Goal: Task Accomplishment & Management: Complete application form

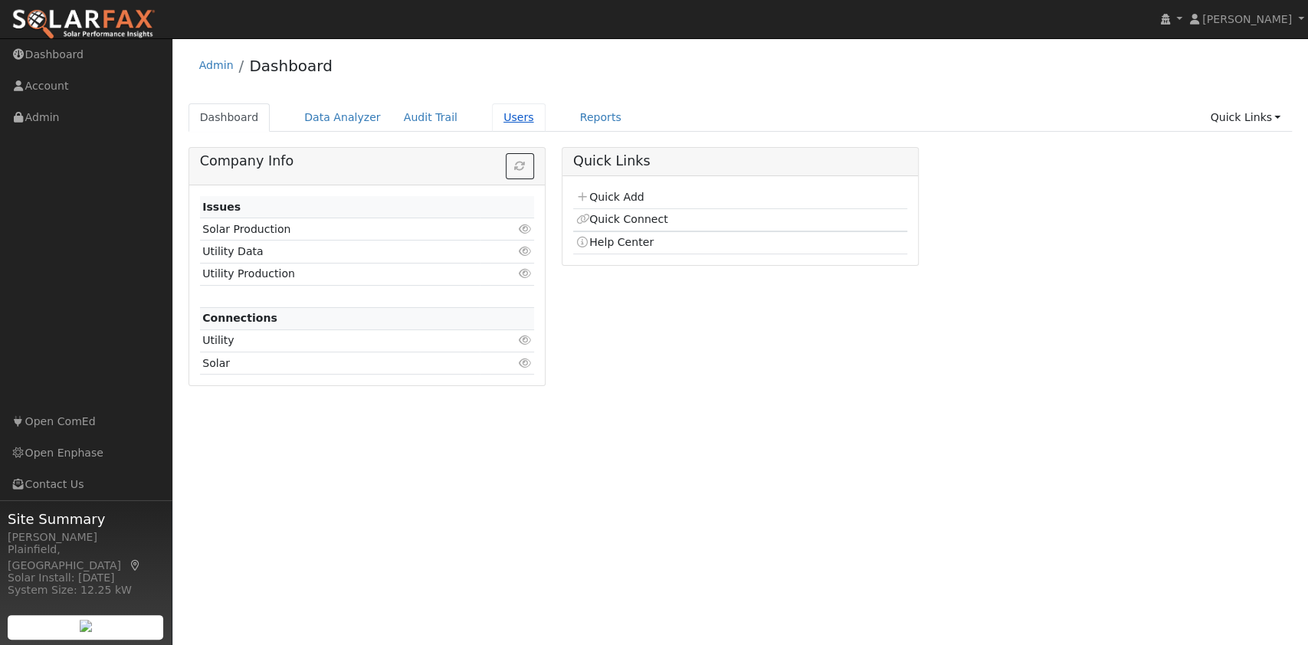
click at [492, 113] on link "Users" at bounding box center [519, 117] width 54 height 28
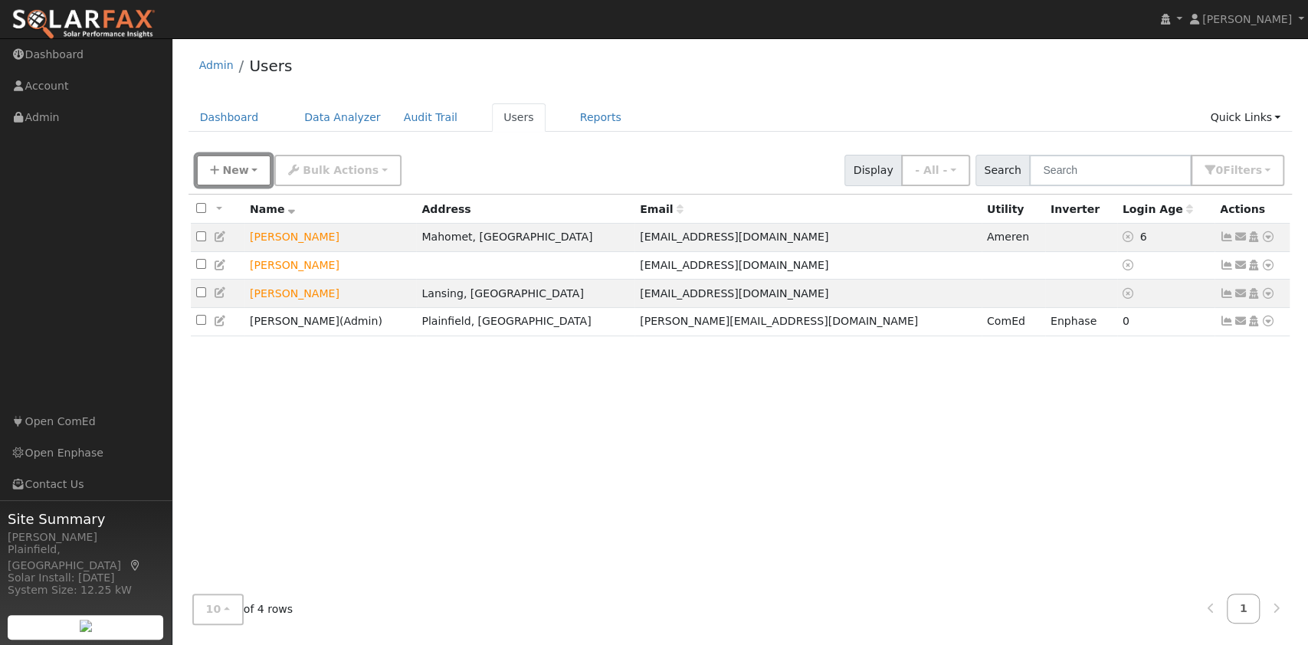
click at [228, 172] on span "New" at bounding box center [235, 170] width 26 height 12
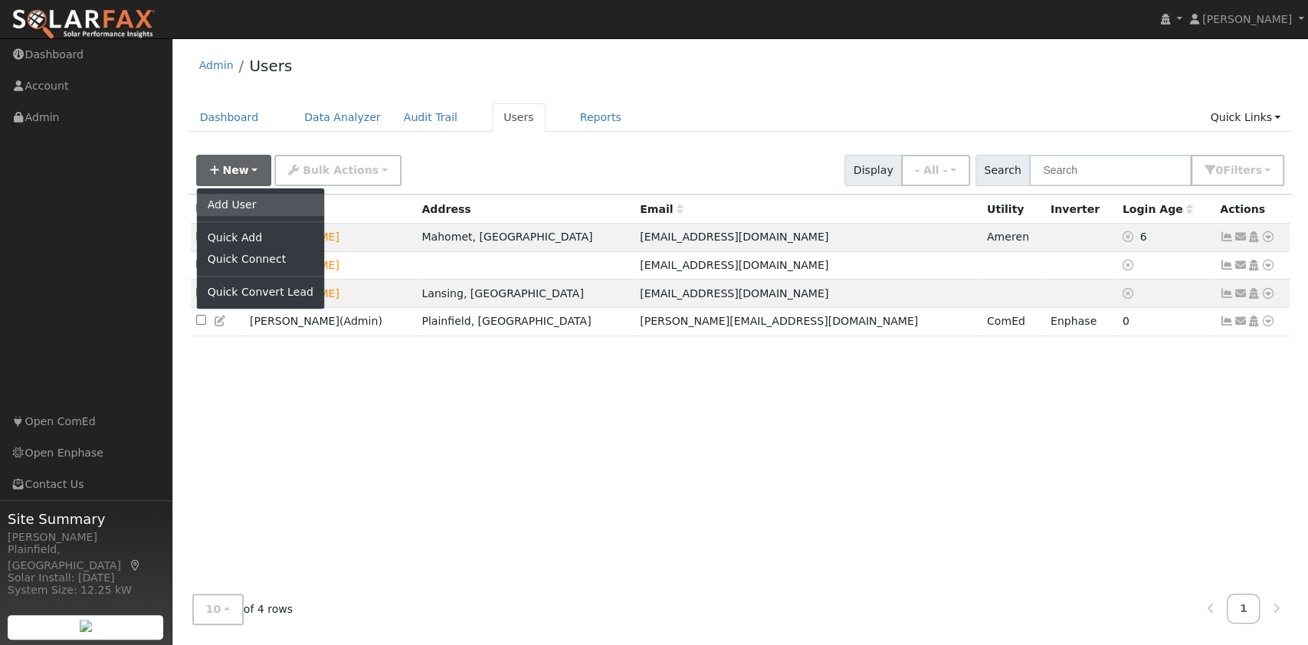
click at [229, 202] on link "Add User" at bounding box center [260, 204] width 127 height 21
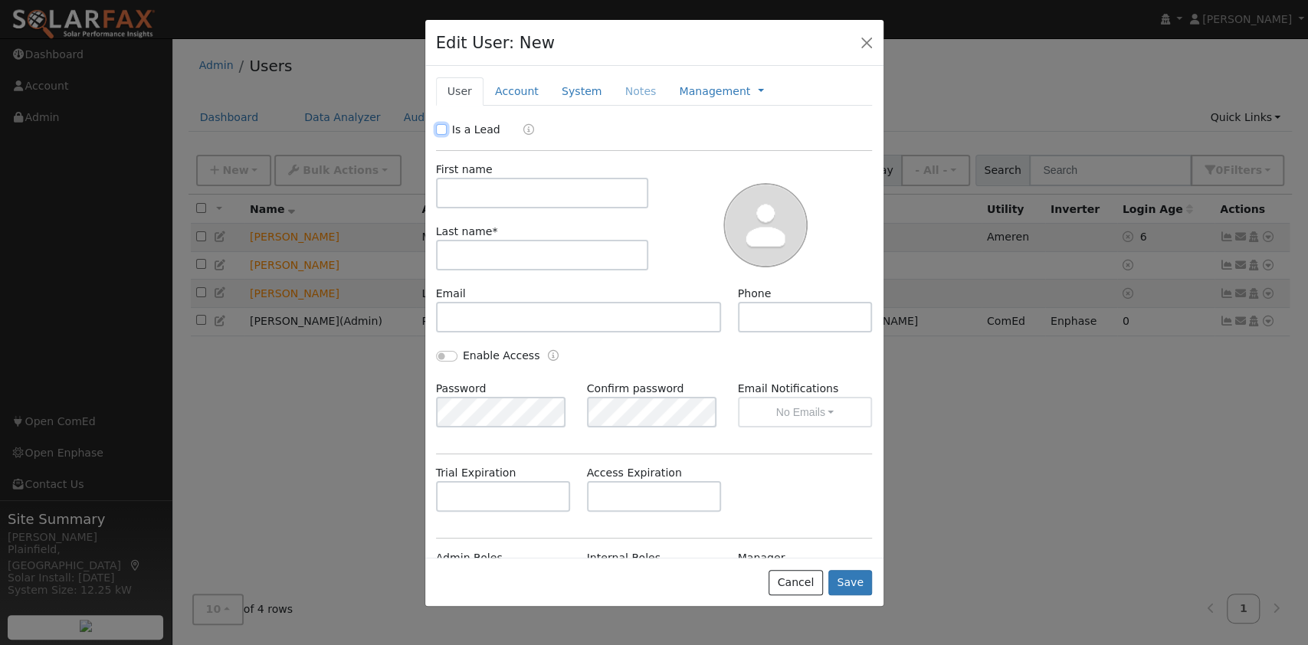
click at [438, 126] on input "Is a Lead" at bounding box center [441, 129] width 11 height 11
checkbox input "true"
click at [510, 83] on link "Account" at bounding box center [517, 91] width 67 height 28
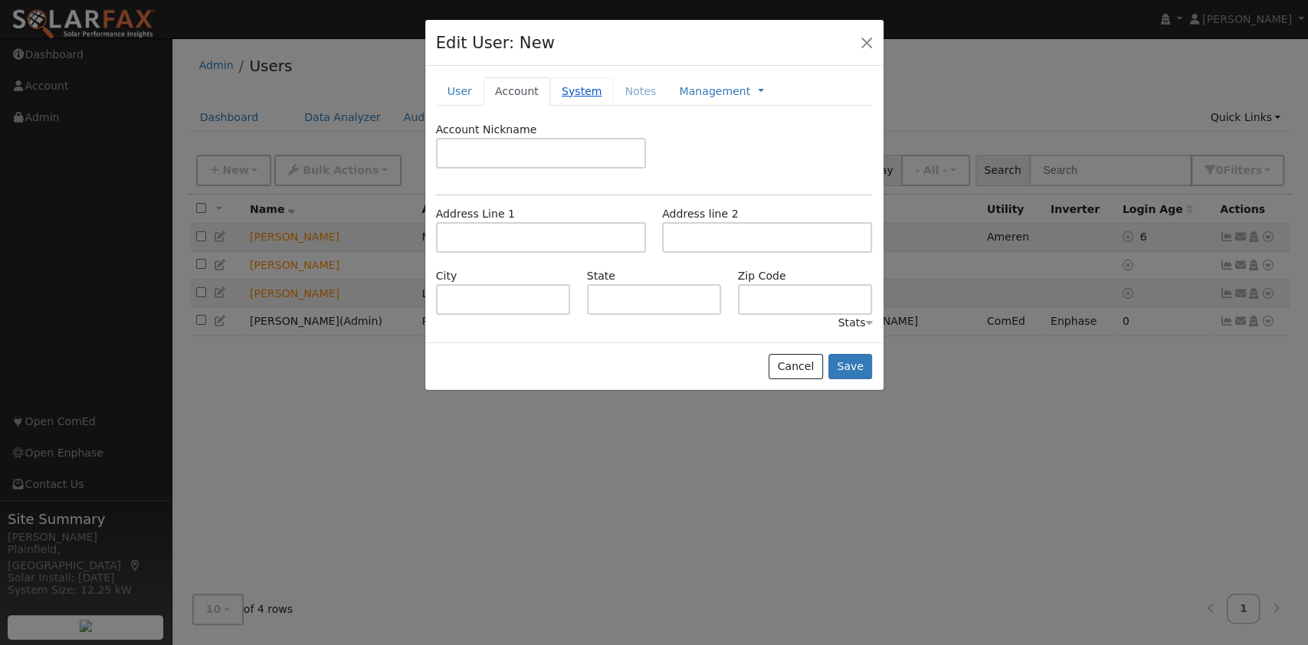
click at [566, 89] on link "System" at bounding box center [582, 91] width 64 height 28
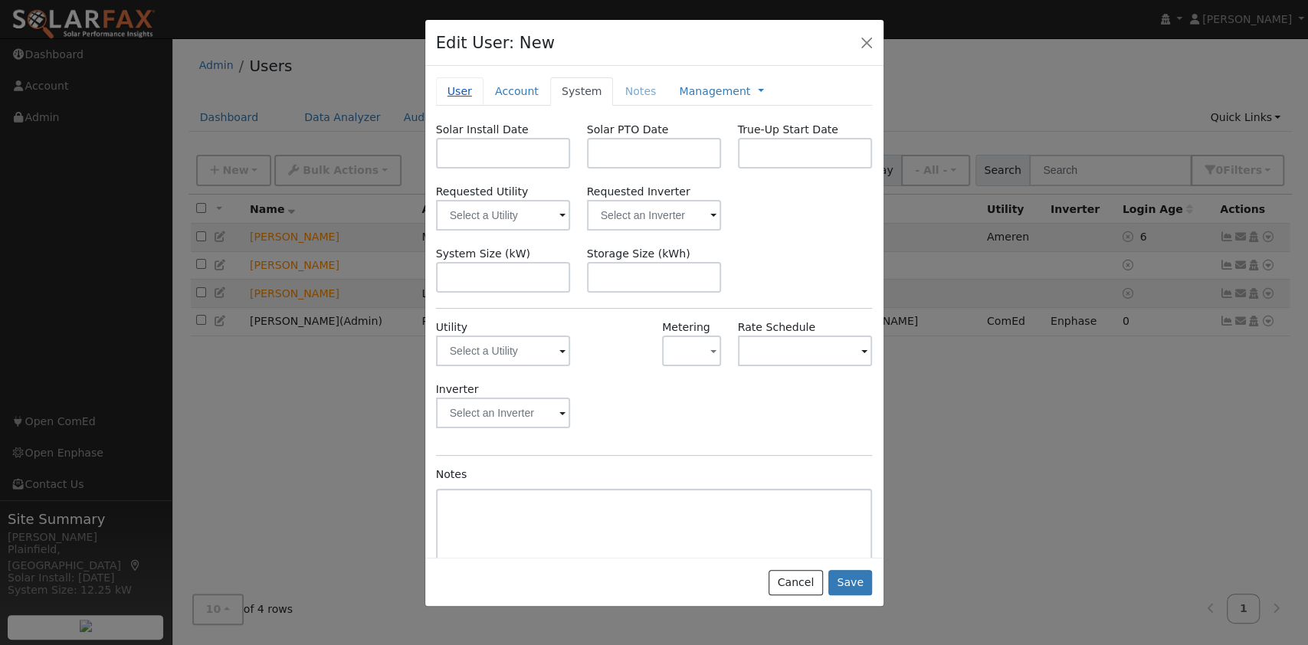
click at [451, 84] on link "User" at bounding box center [460, 91] width 48 height 28
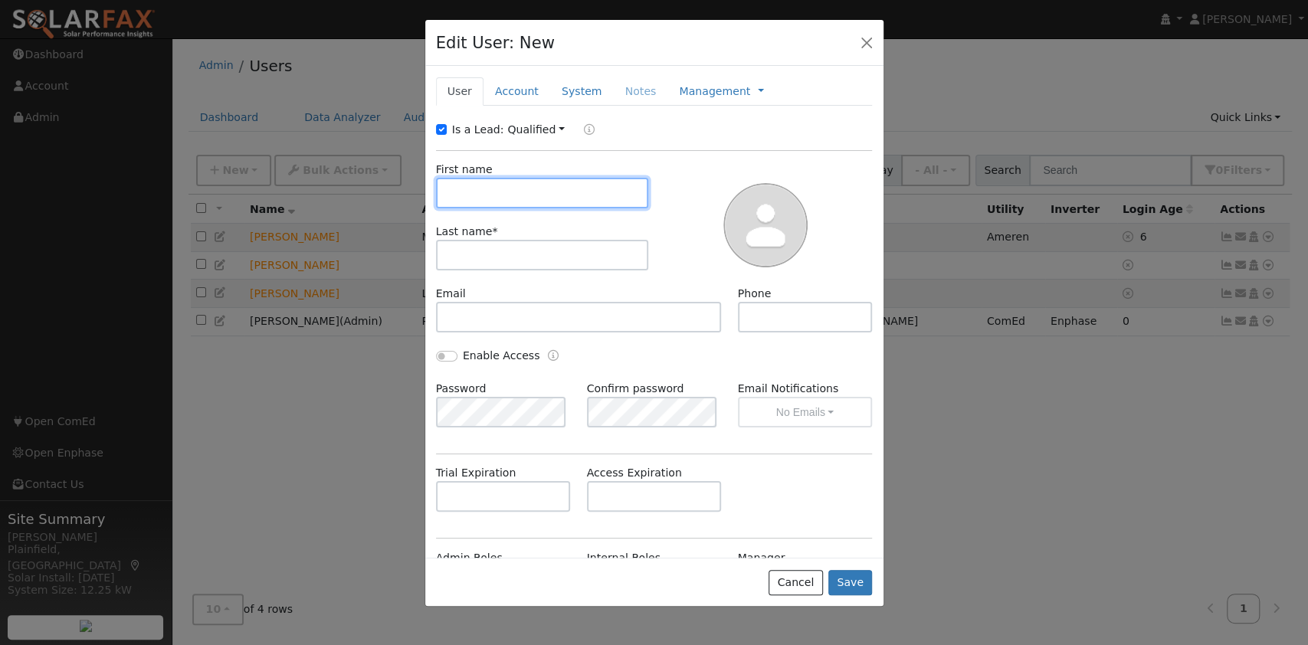
click at [576, 180] on input "text" at bounding box center [542, 193] width 213 height 31
click at [537, 205] on input "text" at bounding box center [542, 193] width 213 height 31
paste input "RAKESH PATEL"
type input "RAKESH PATEL"
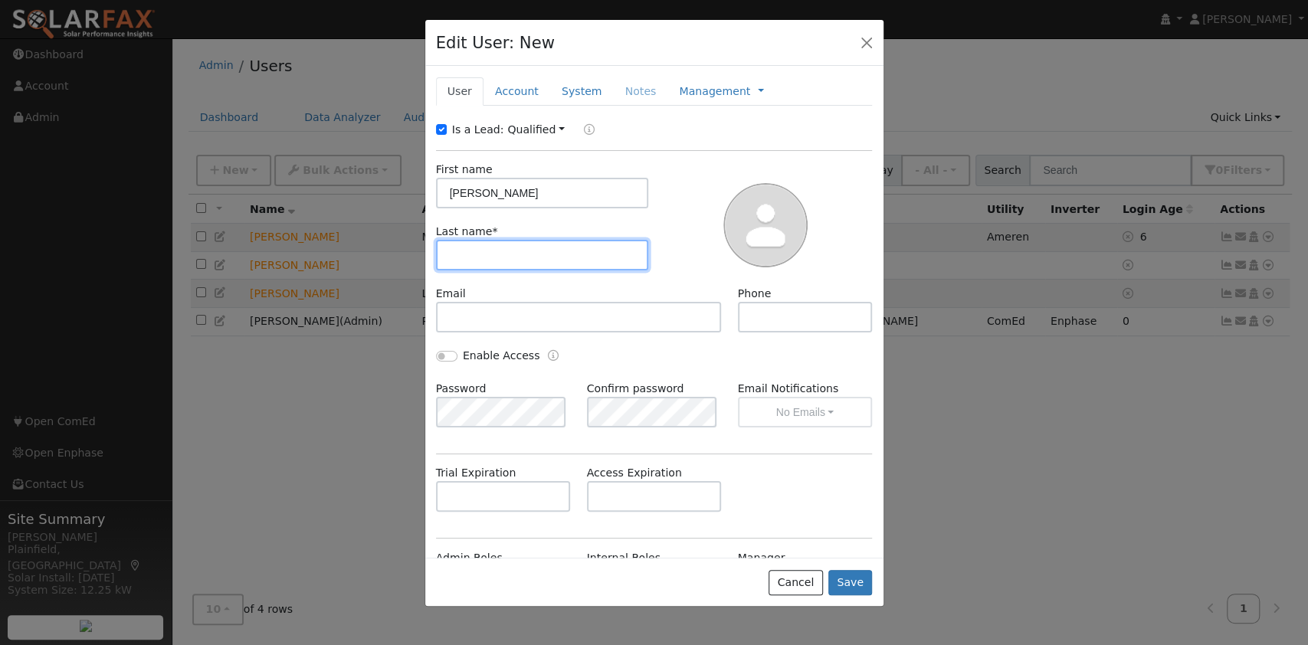
click at [464, 248] on input "text" at bounding box center [542, 255] width 213 height 31
type input "Patel"
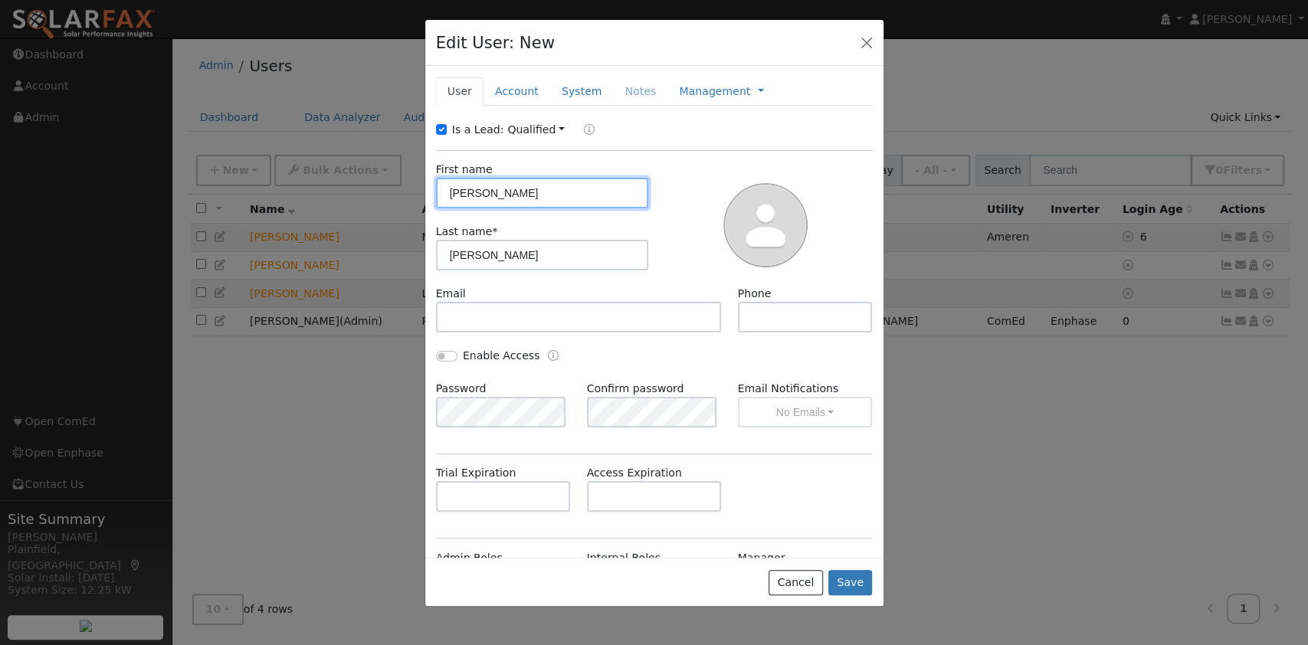
drag, startPoint x: 494, startPoint y: 194, endPoint x: 572, endPoint y: 197, distance: 79.0
click at [567, 204] on input "RAKESH PATEL" at bounding box center [542, 193] width 213 height 31
click at [494, 192] on input "RAKESHakesh" at bounding box center [542, 193] width 213 height 31
type input "Rakesh"
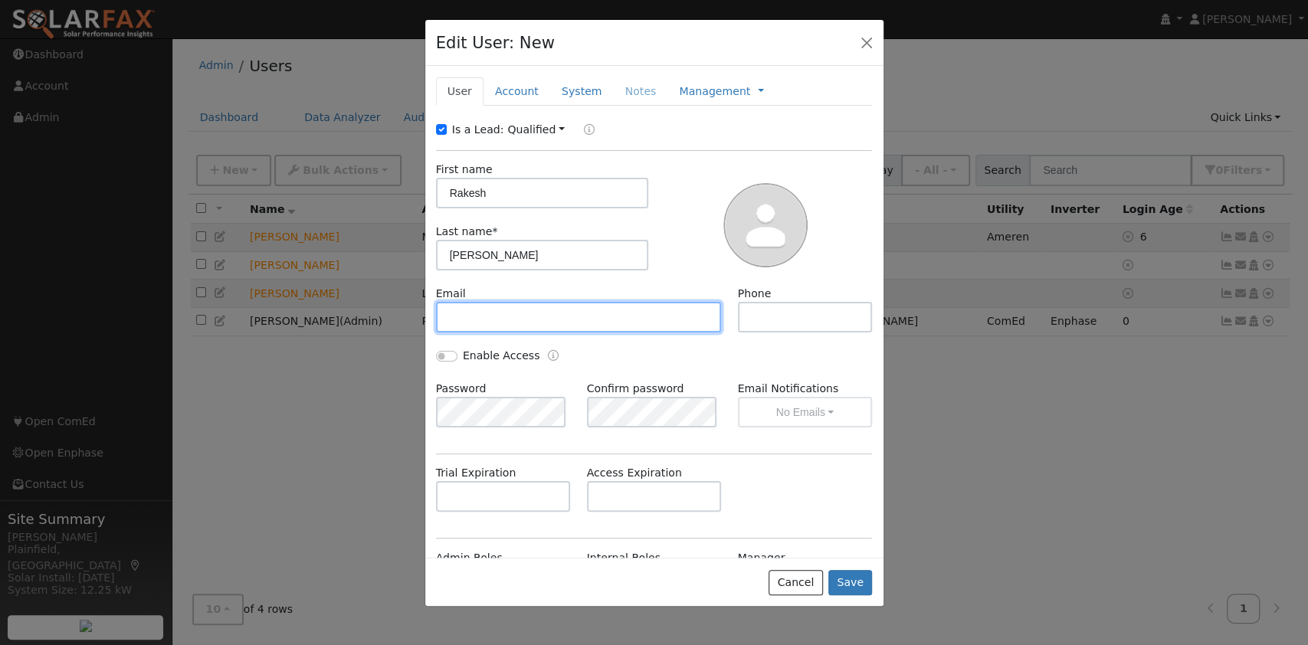
click at [622, 319] on input "text" at bounding box center [579, 317] width 286 height 31
paste input "[EMAIL_ADDRESS][DOMAIN_NAME]"
type input "[EMAIL_ADDRESS][DOMAIN_NAME]"
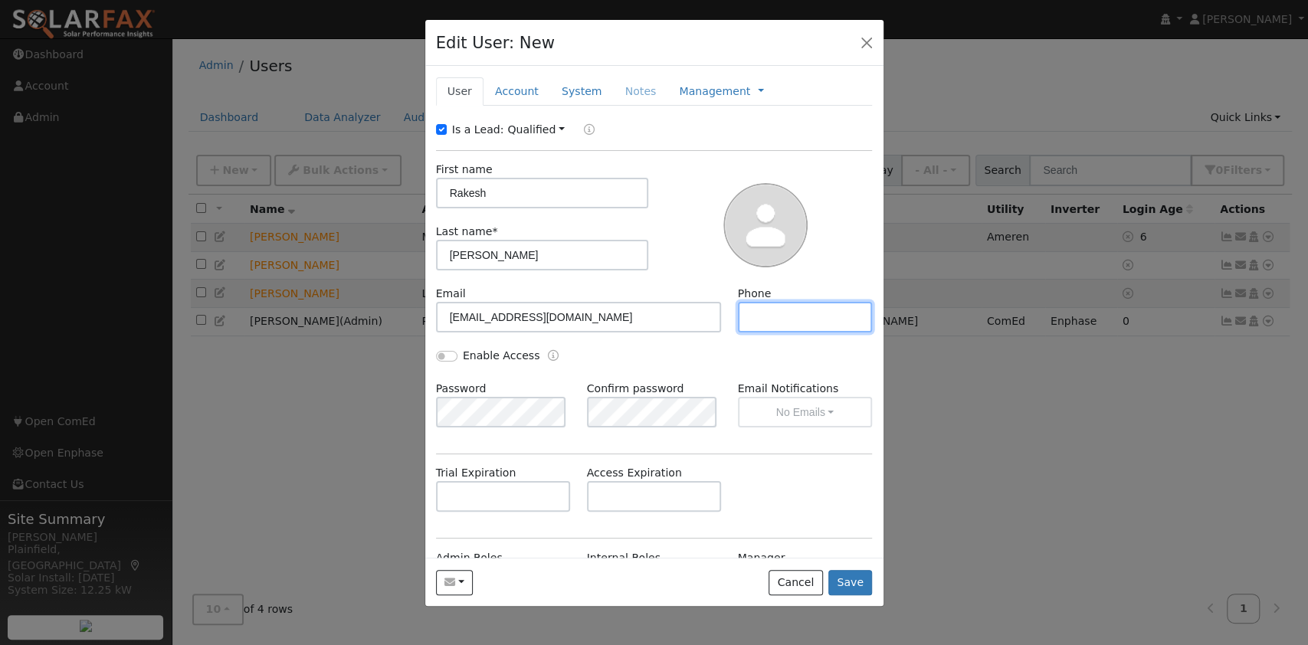
click at [792, 320] on input "text" at bounding box center [805, 317] width 135 height 31
paste input "8649828638"
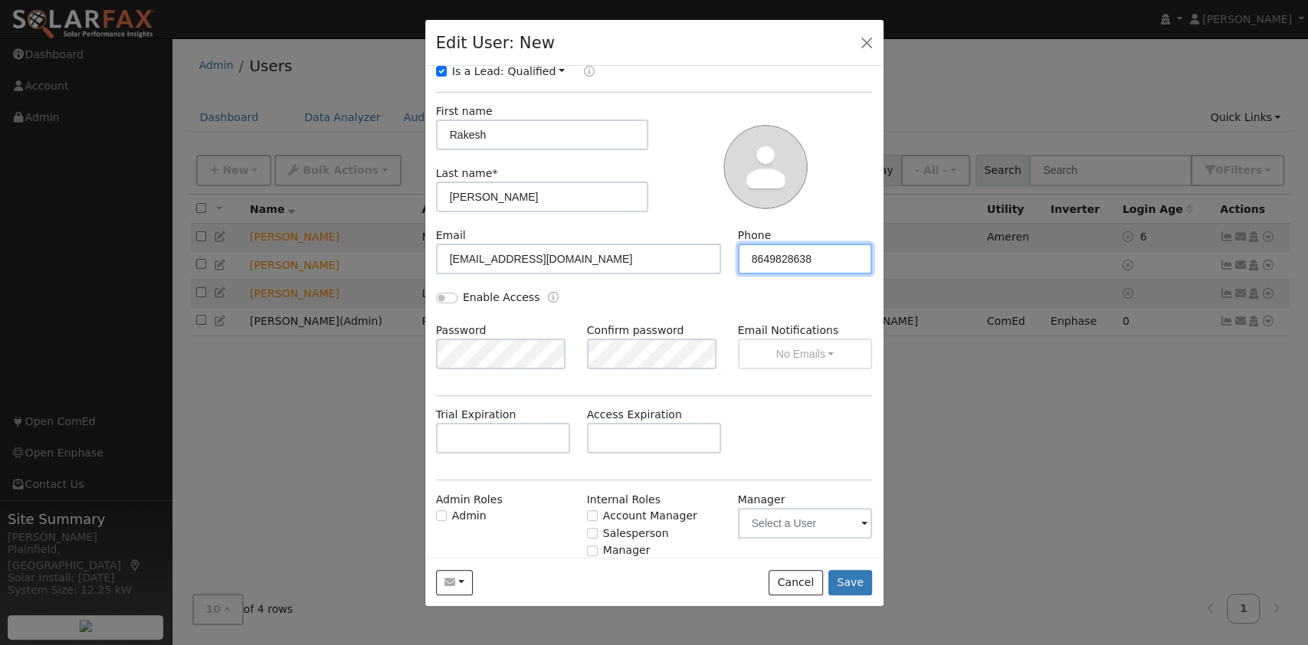
scroll to position [103, 0]
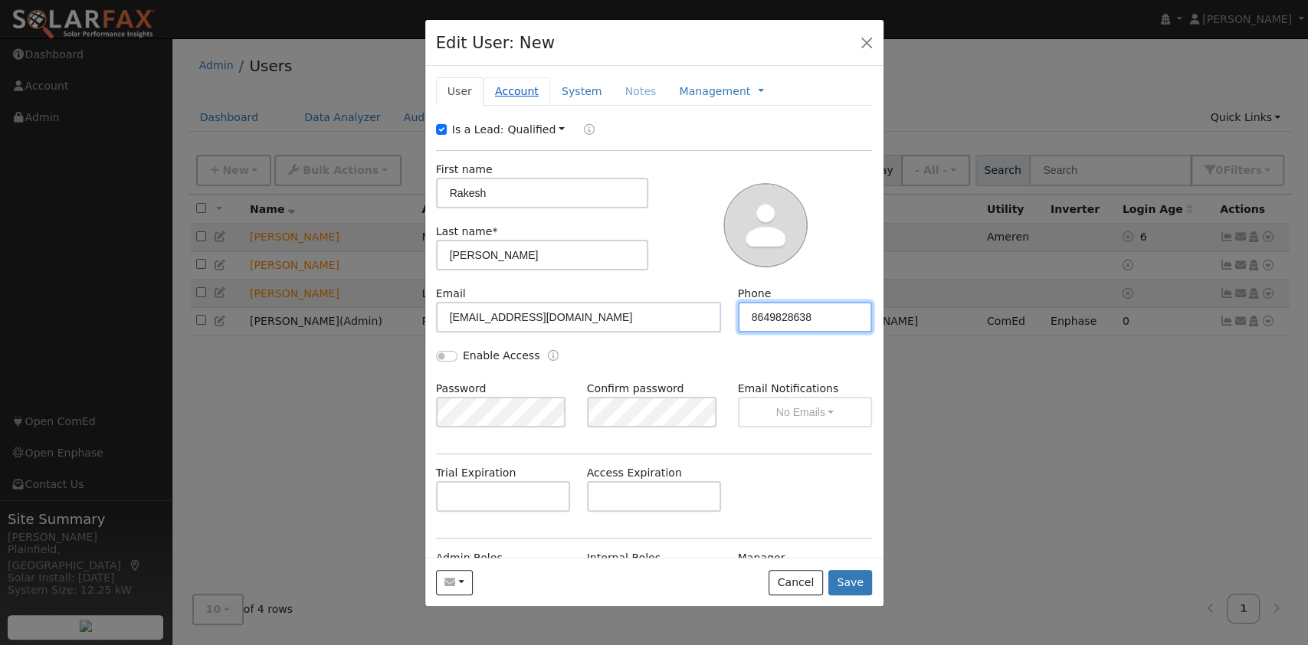
type input "8649828638"
click at [515, 89] on link "Account" at bounding box center [517, 91] width 67 height 28
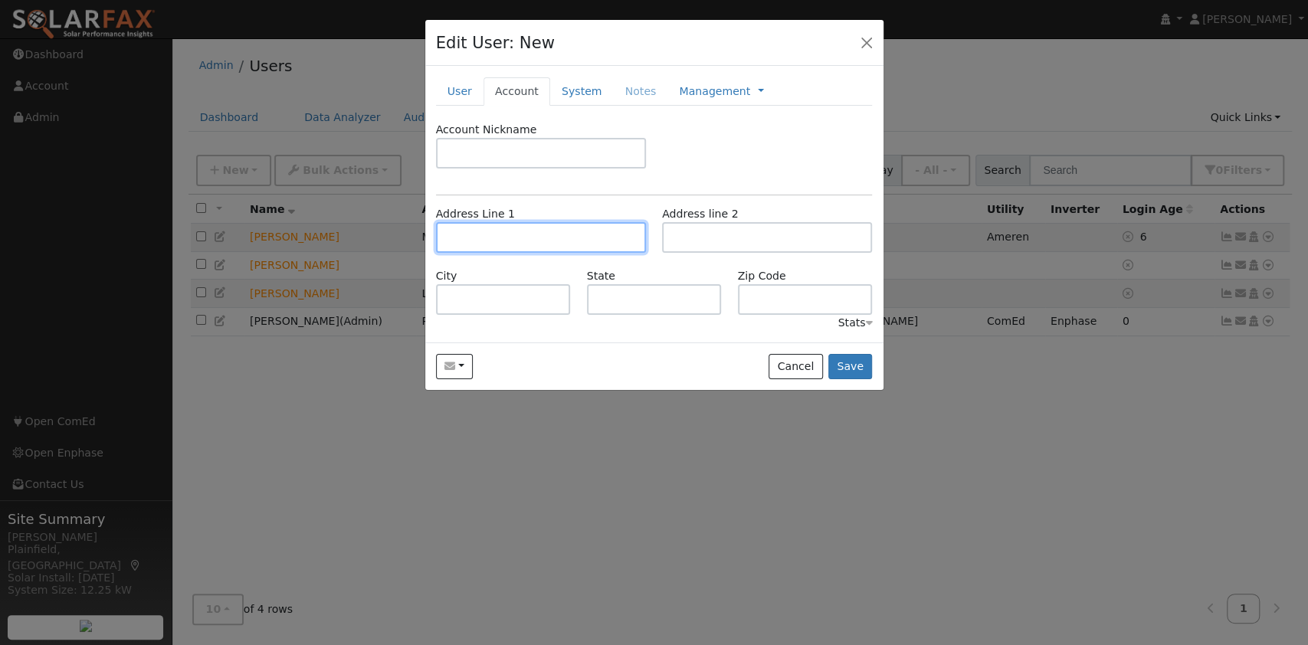
click at [527, 226] on input "text" at bounding box center [541, 237] width 210 height 31
paste input "540 WHITE HORSE RD"
type input "540 White Horse Road"
type input "Greenville"
type input "SC"
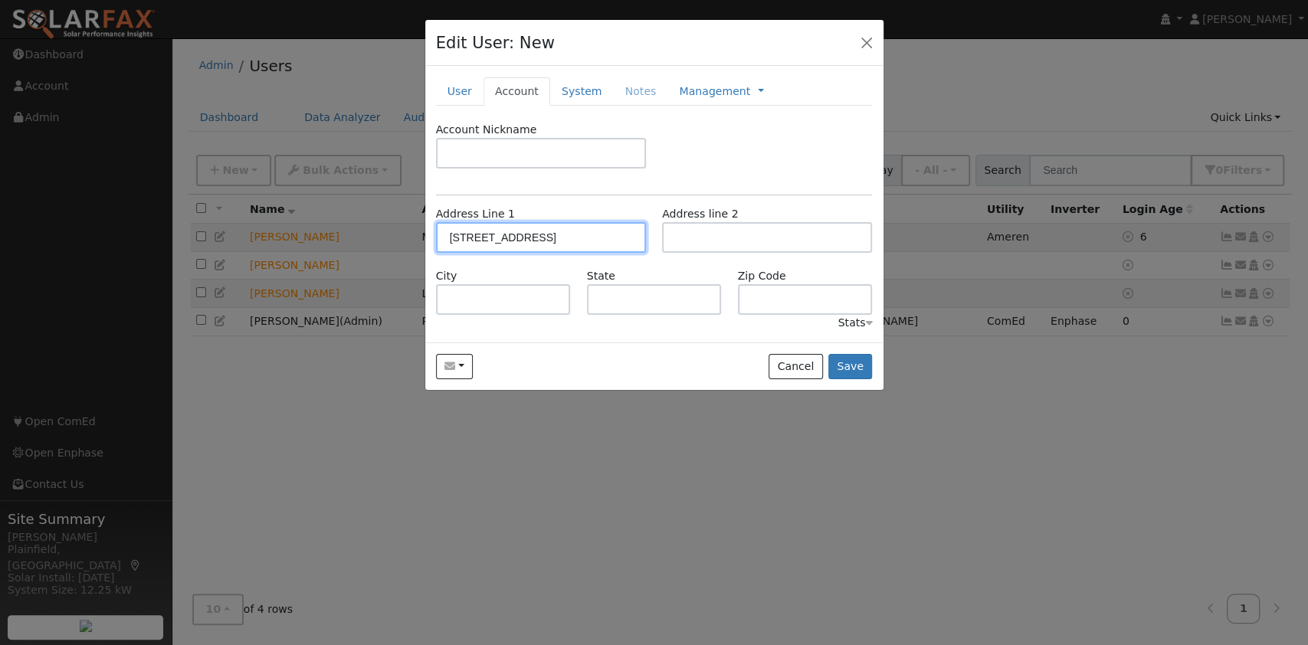
type input "29605"
click at [556, 89] on link "System" at bounding box center [582, 91] width 64 height 28
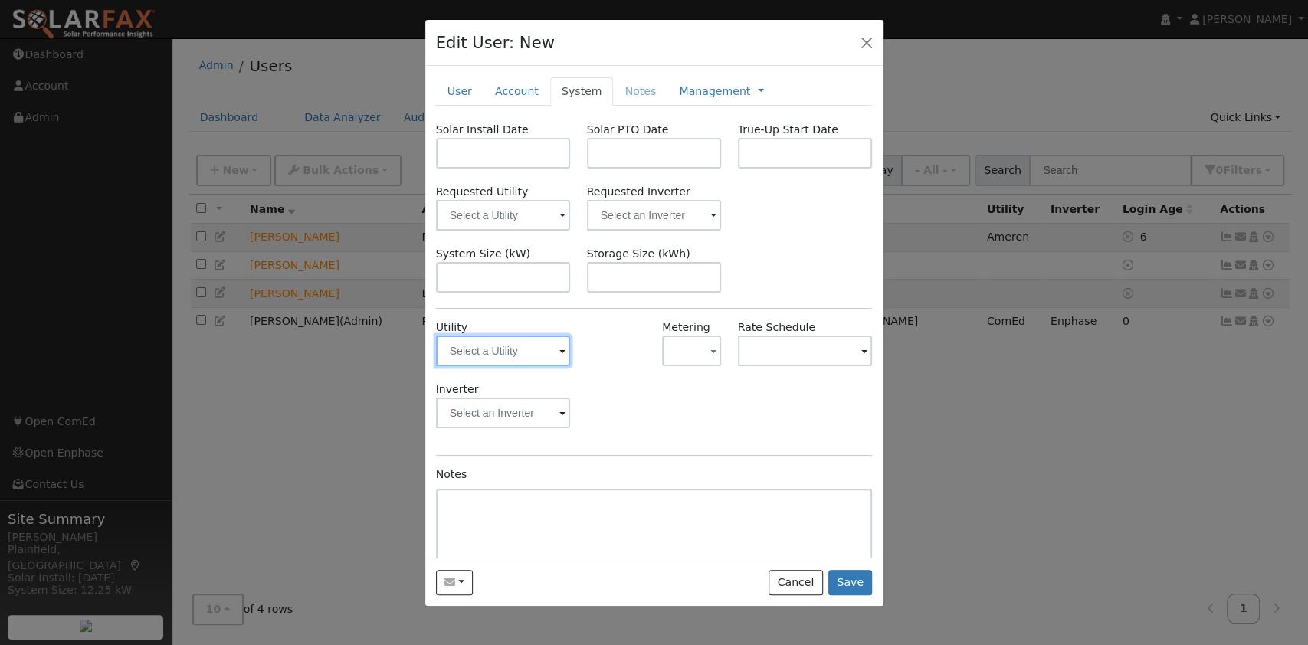
click at [548, 346] on input "text" at bounding box center [503, 351] width 135 height 31
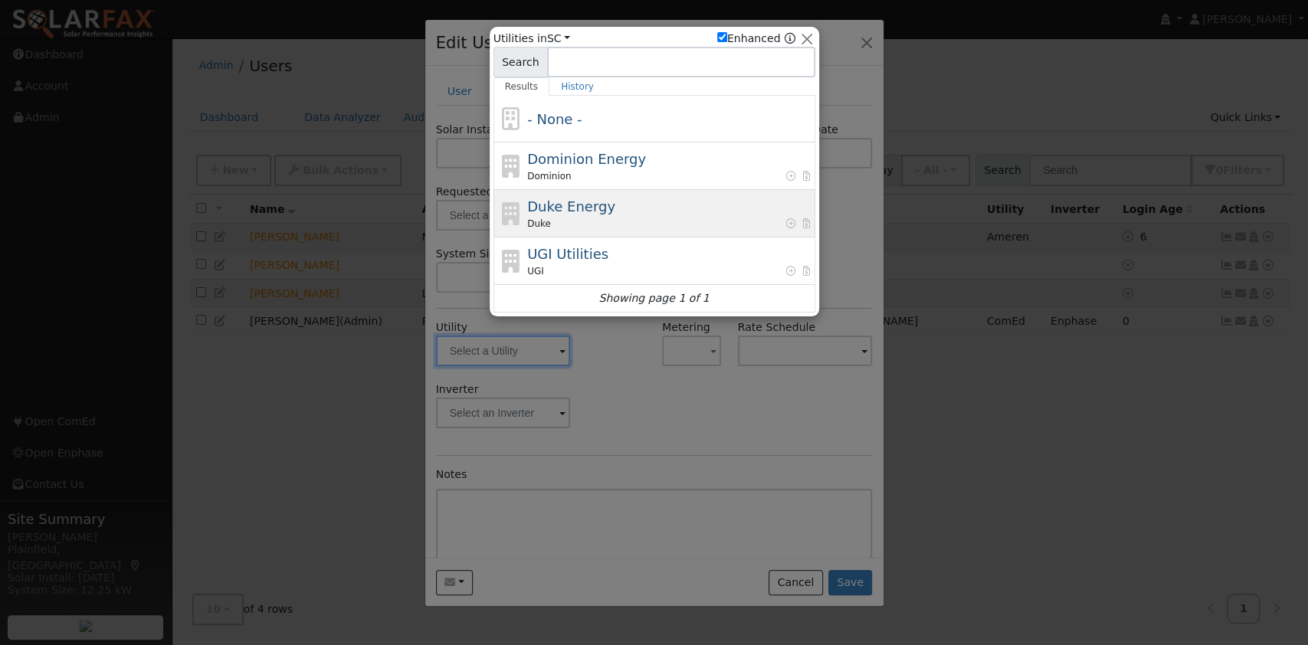
click at [592, 208] on span "Duke Energy" at bounding box center [571, 206] width 88 height 16
type input "Duke"
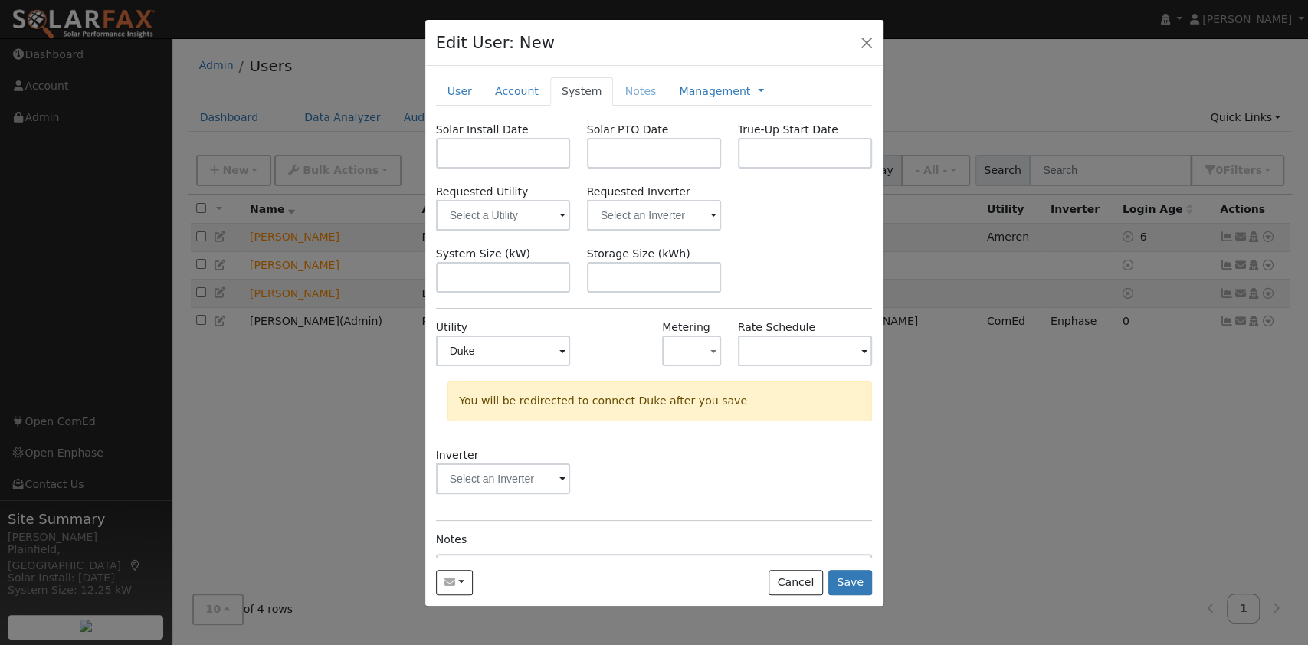
click at [559, 350] on span at bounding box center [562, 352] width 6 height 18
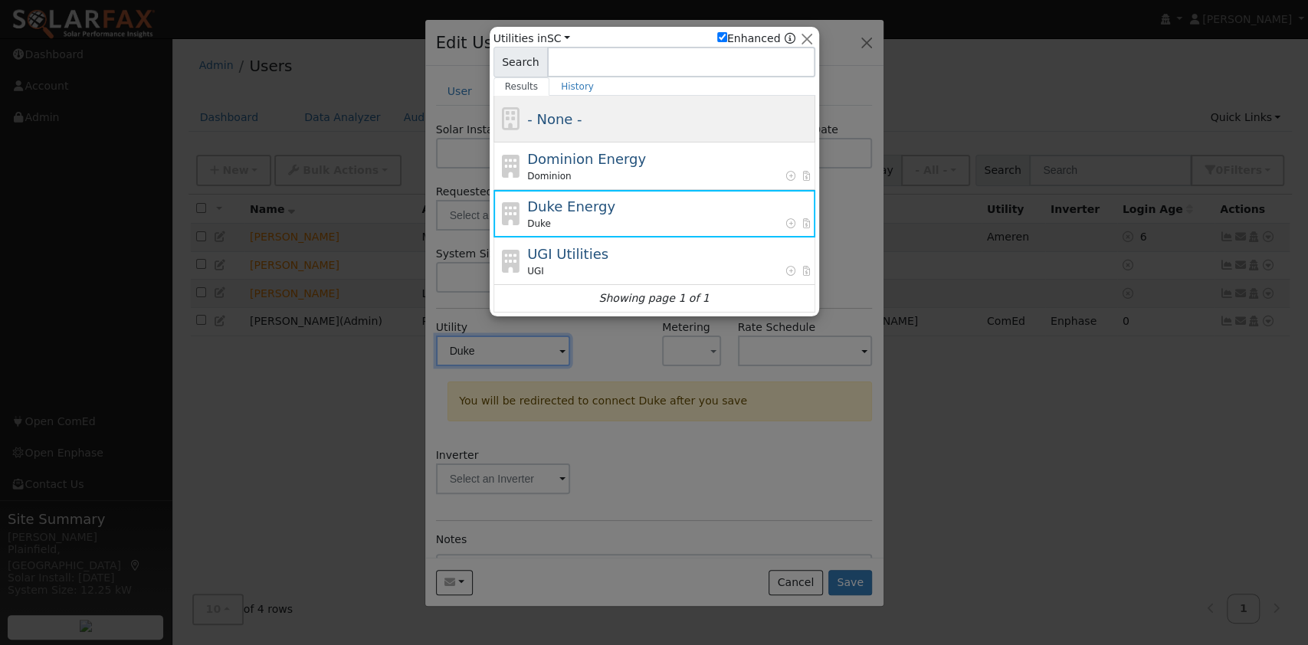
click at [562, 111] on span "- None -" at bounding box center [554, 119] width 54 height 16
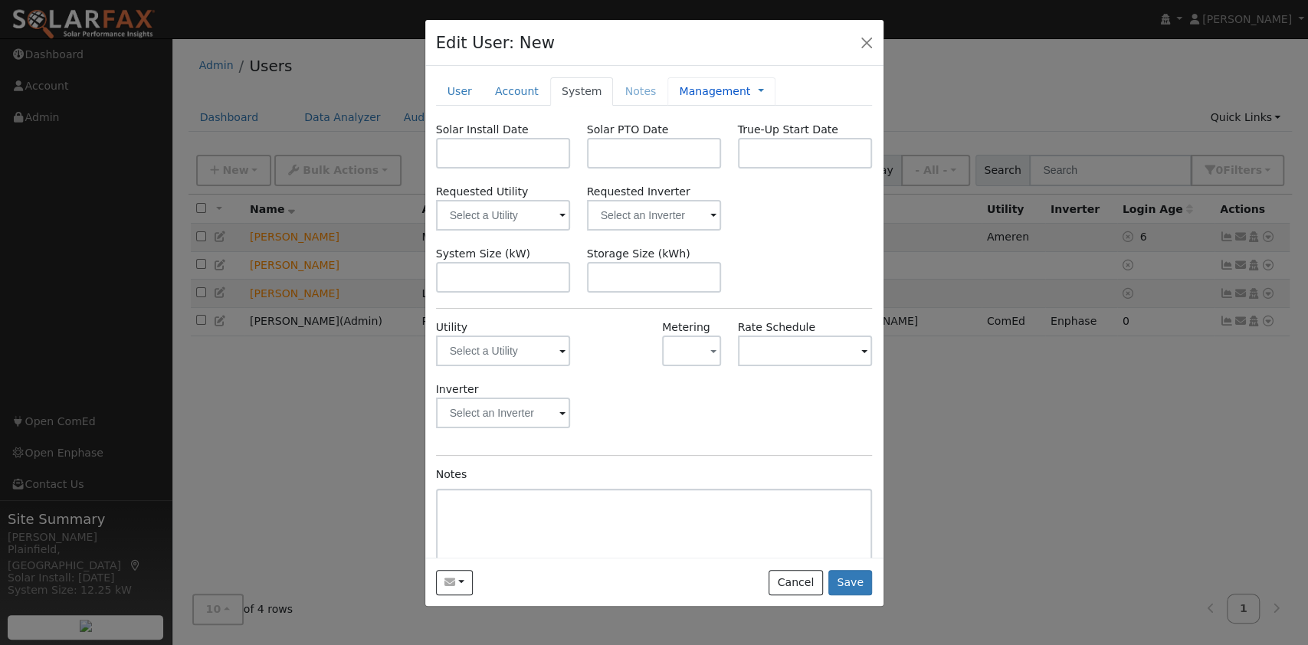
click at [687, 93] on link "Management" at bounding box center [714, 92] width 71 height 16
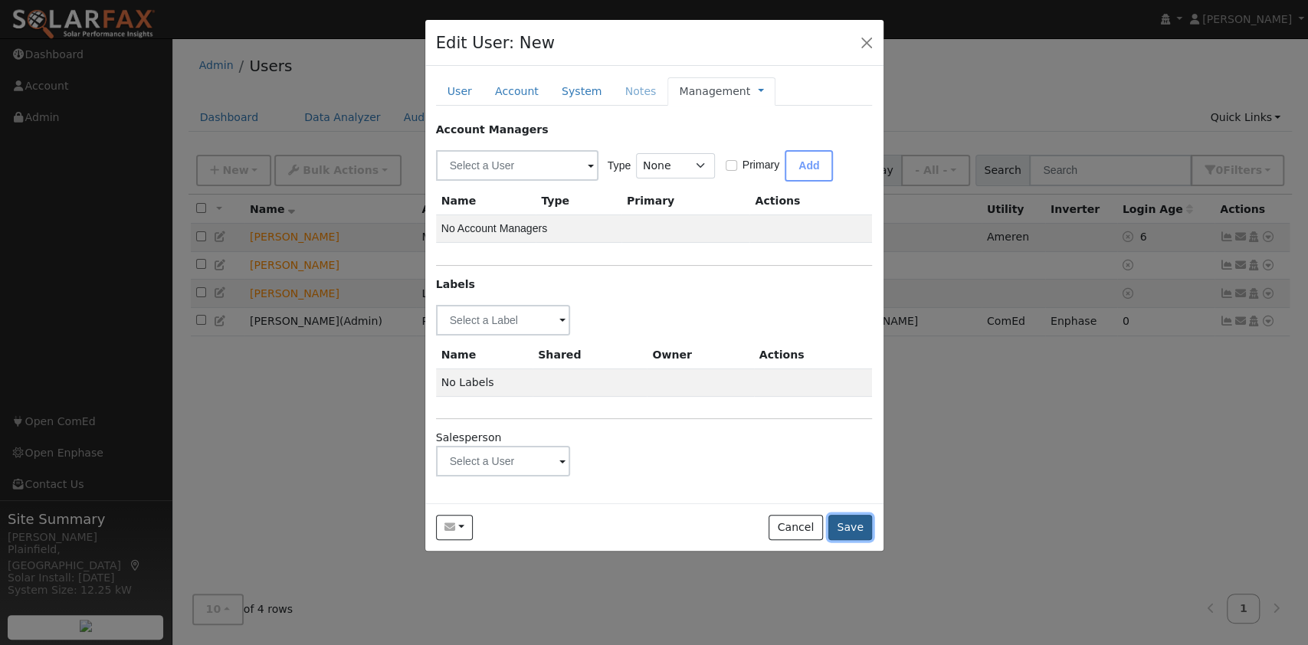
click at [844, 520] on button "Save" at bounding box center [850, 528] width 44 height 26
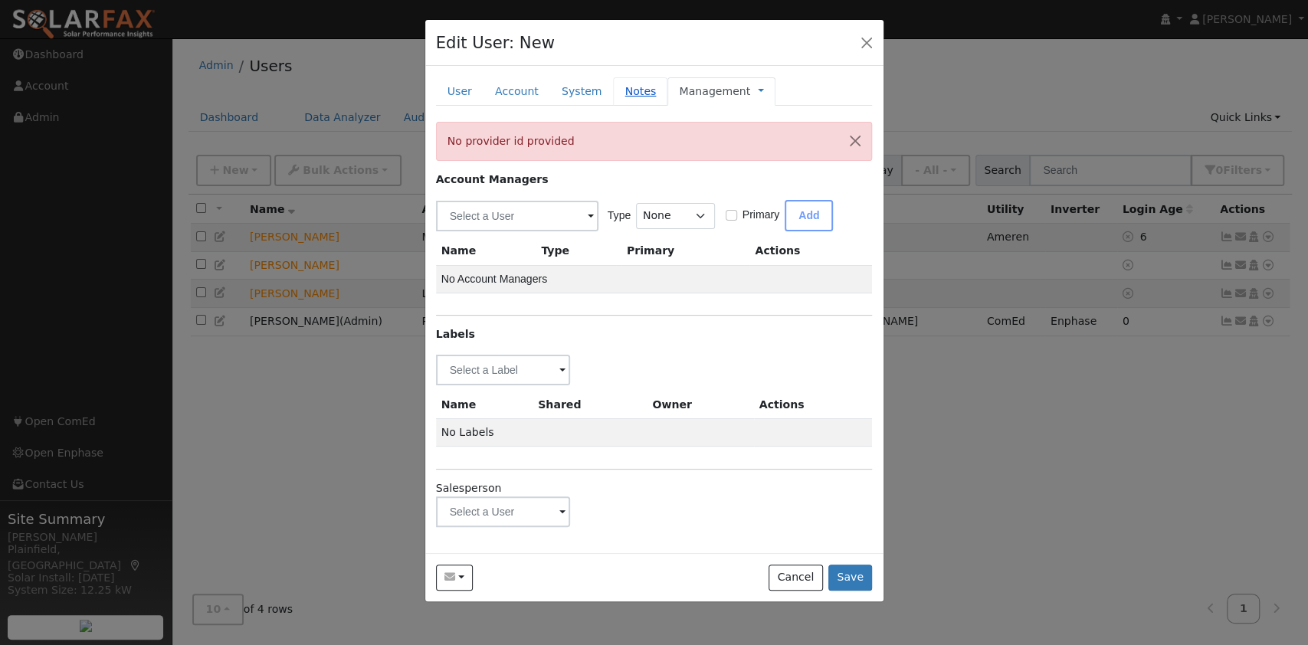
click at [614, 87] on link "Notes" at bounding box center [640, 91] width 54 height 28
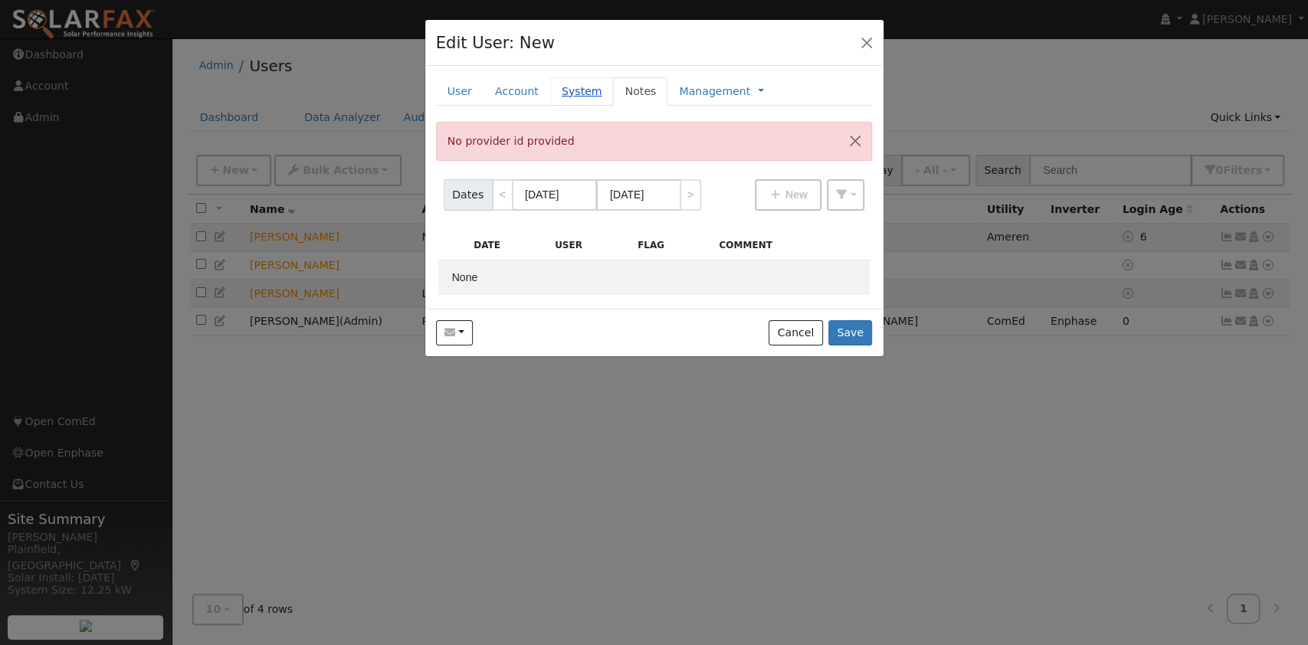
click at [583, 84] on link "System" at bounding box center [582, 91] width 64 height 28
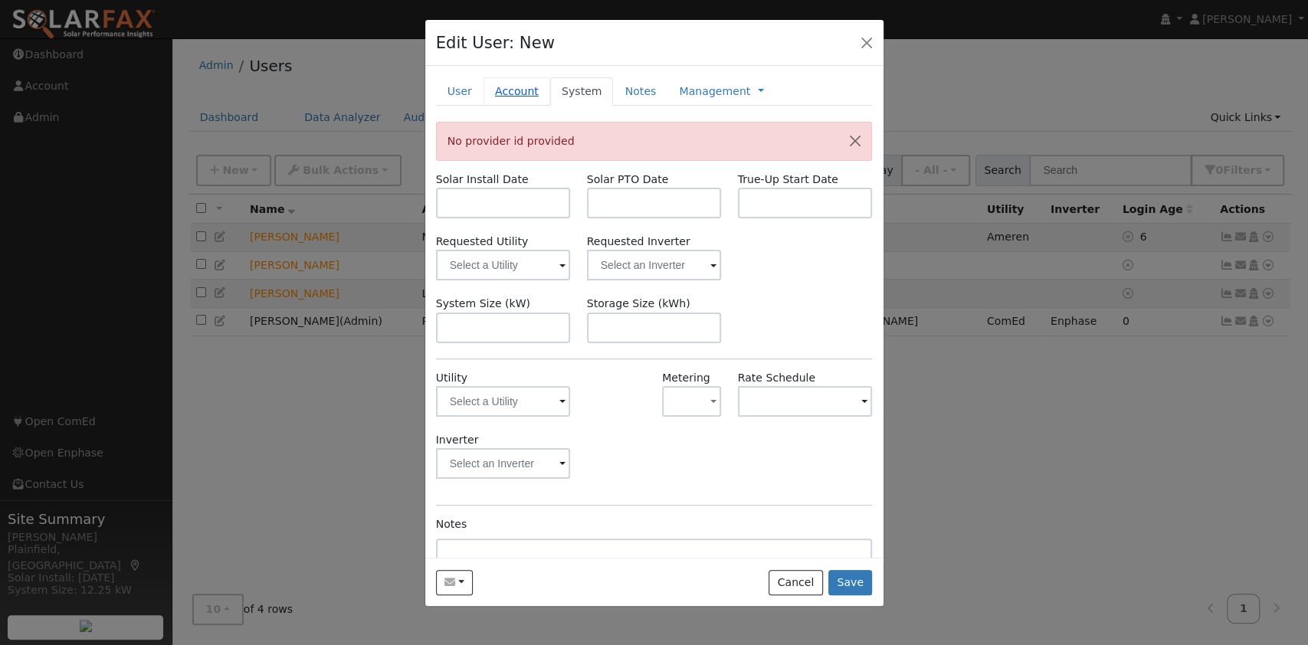
click at [501, 90] on link "Account" at bounding box center [517, 91] width 67 height 28
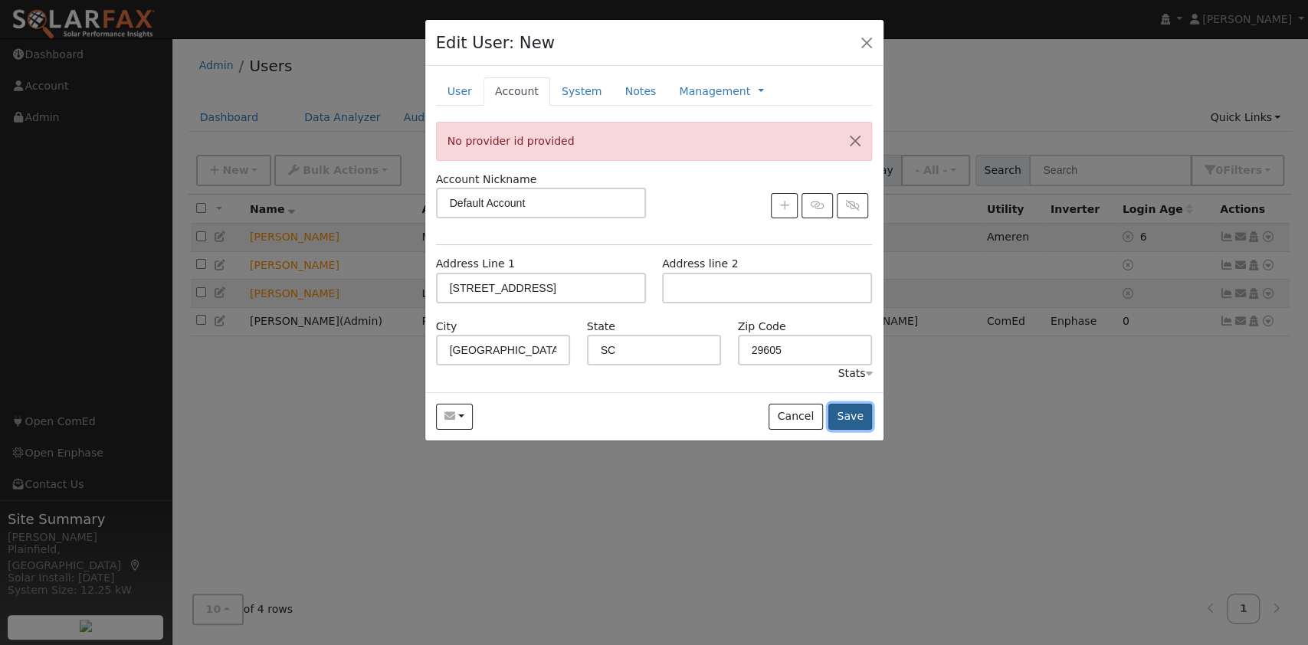
click at [846, 411] on button "Save" at bounding box center [850, 417] width 44 height 26
click at [448, 87] on link "User" at bounding box center [460, 91] width 48 height 28
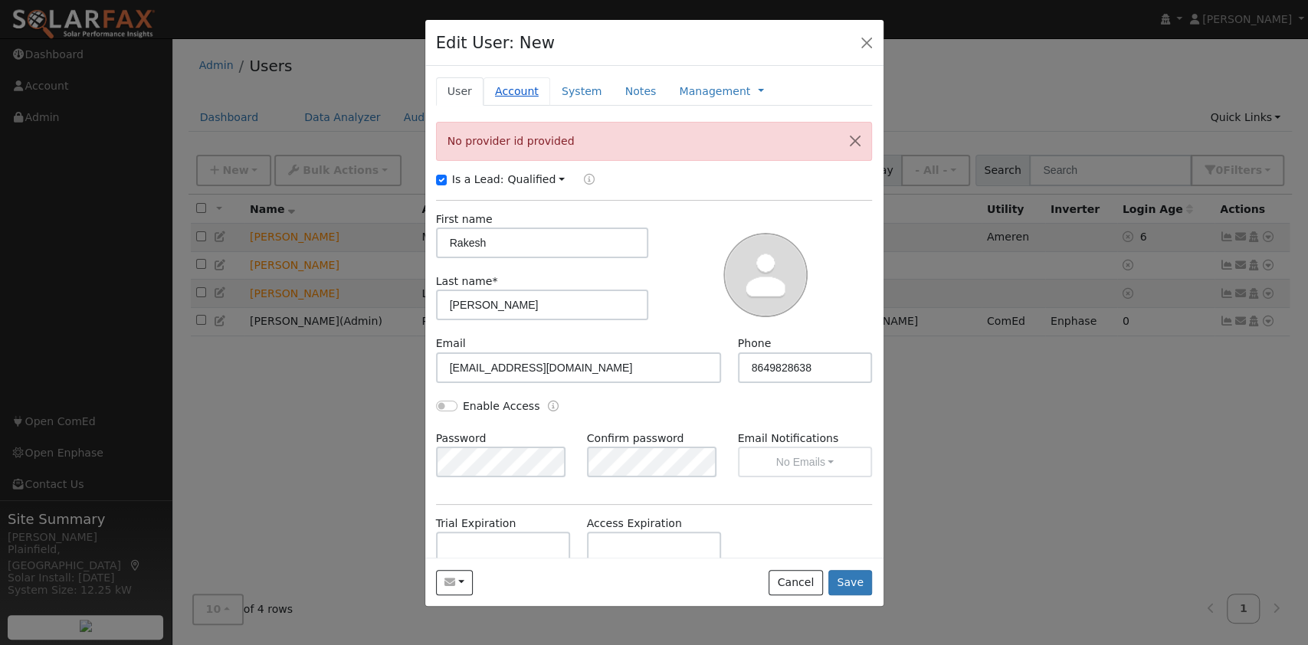
click at [507, 87] on link "Account" at bounding box center [517, 91] width 67 height 28
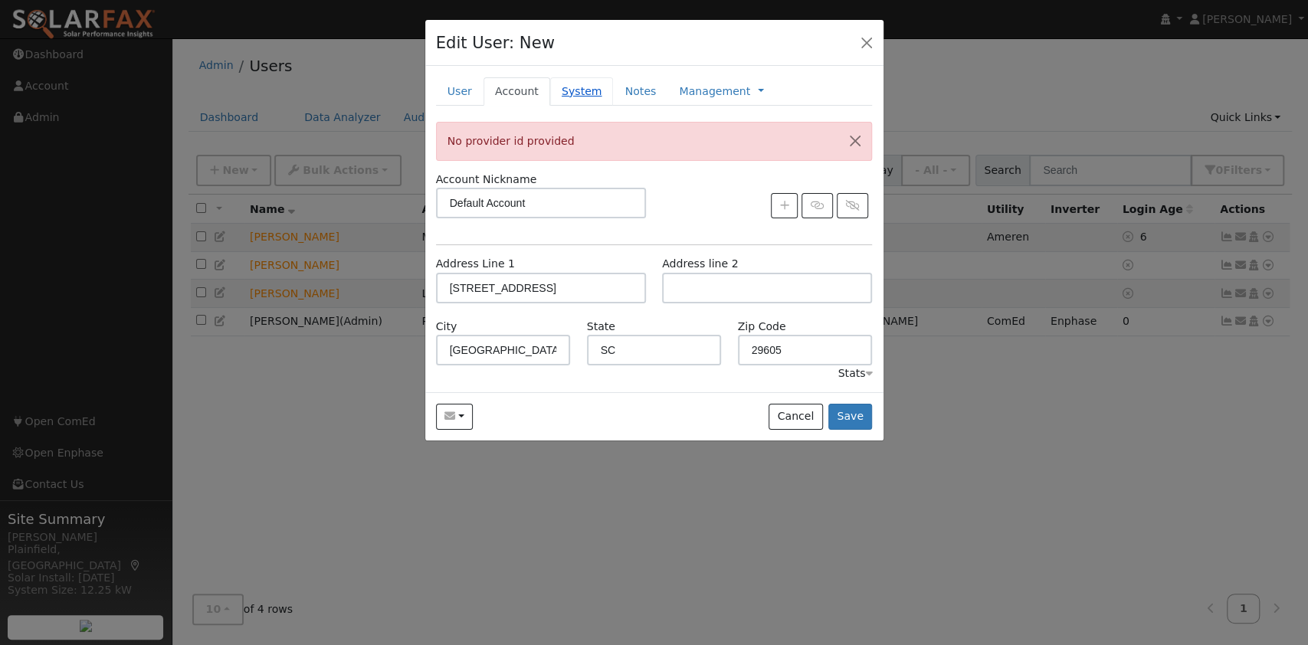
click at [563, 91] on link "System" at bounding box center [582, 91] width 64 height 28
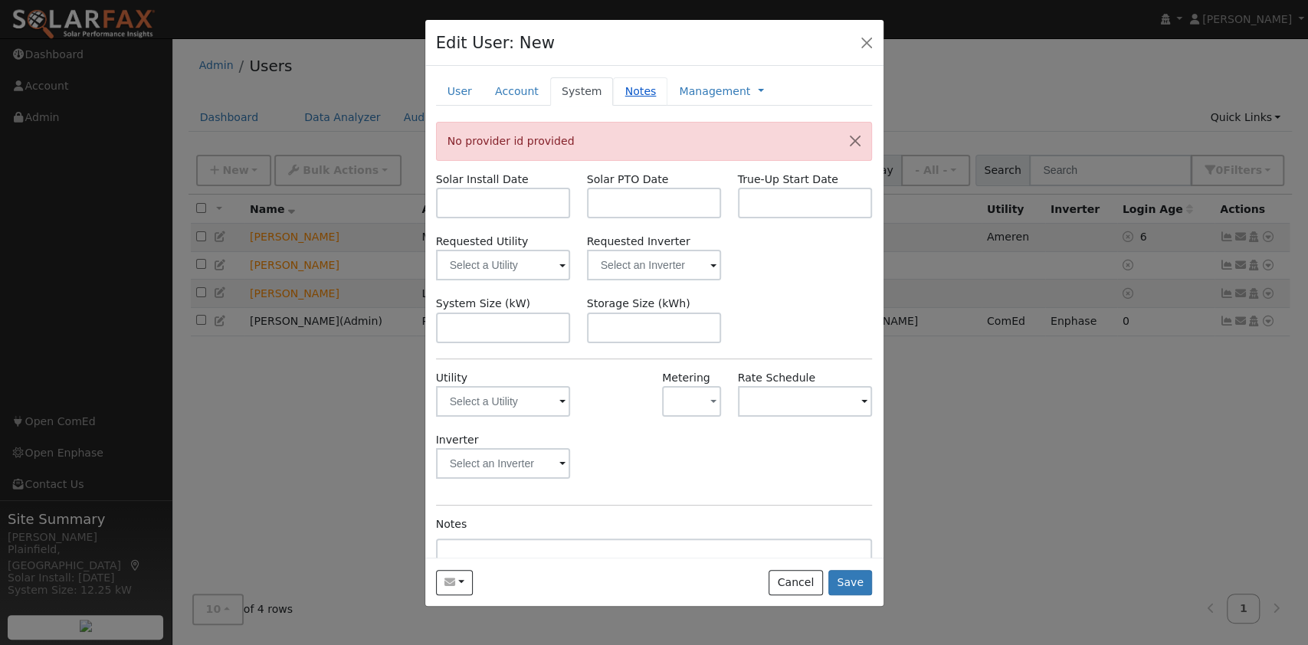
click at [618, 93] on link "Notes" at bounding box center [640, 91] width 54 height 28
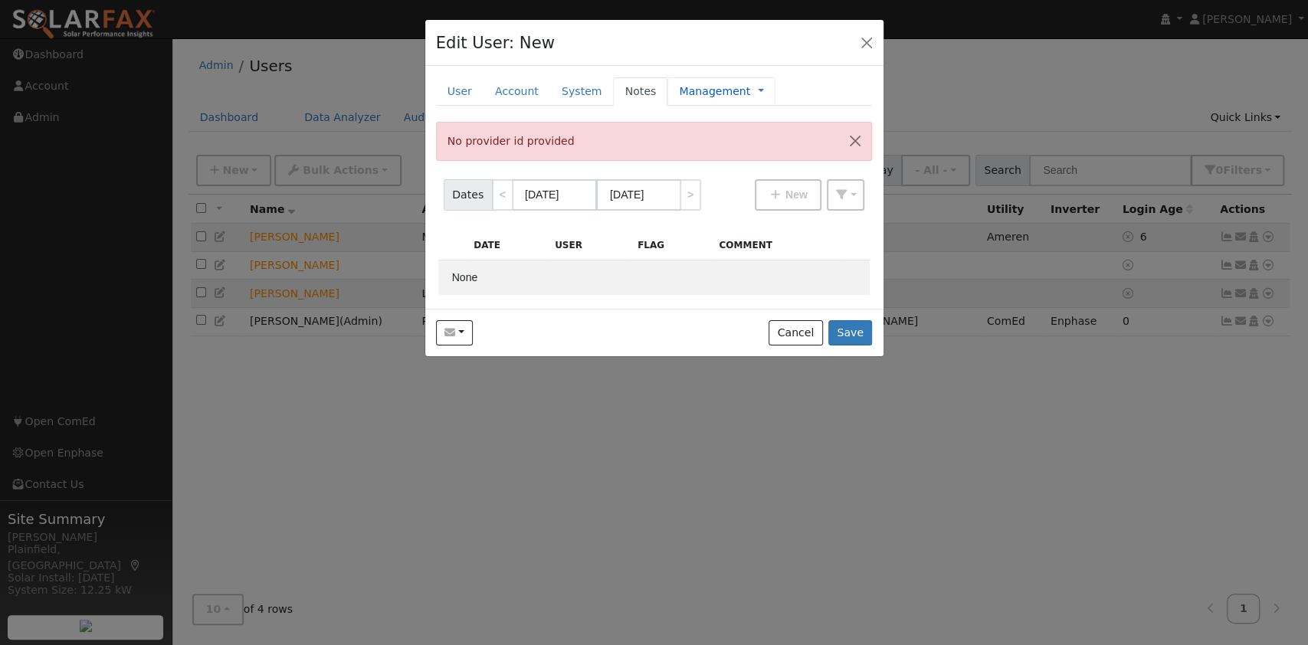
click at [679, 91] on link "Management" at bounding box center [714, 92] width 71 height 16
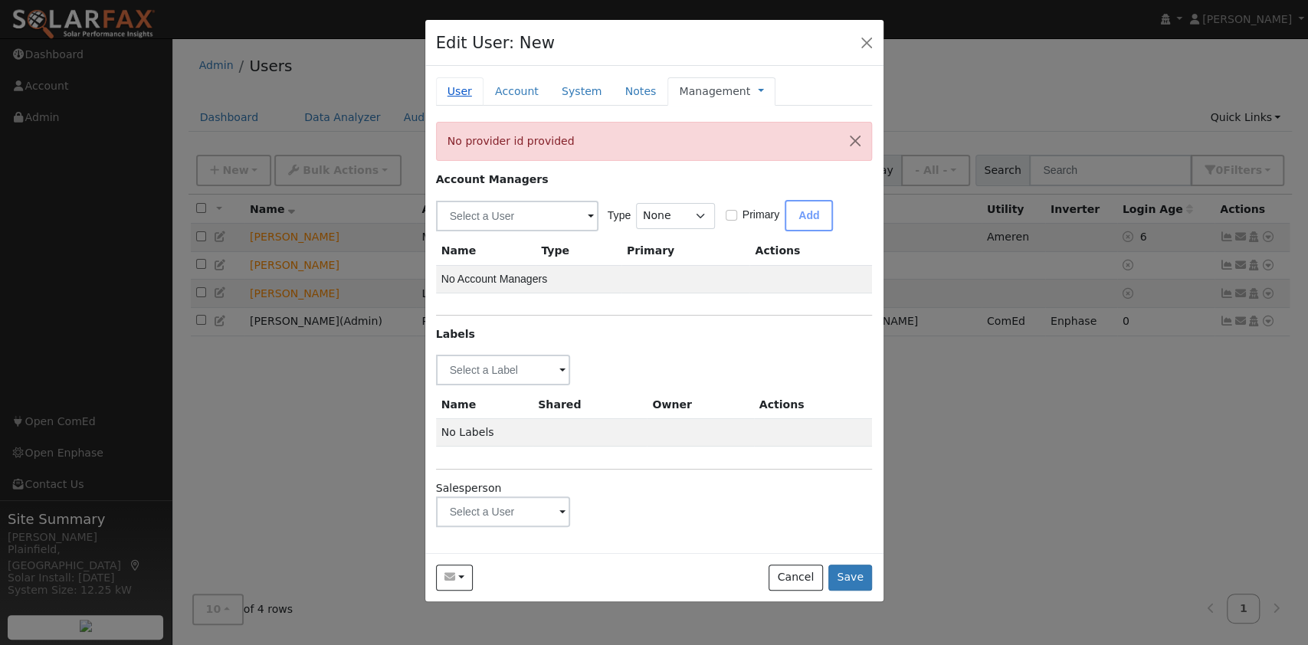
click at [471, 92] on link "User" at bounding box center [460, 91] width 48 height 28
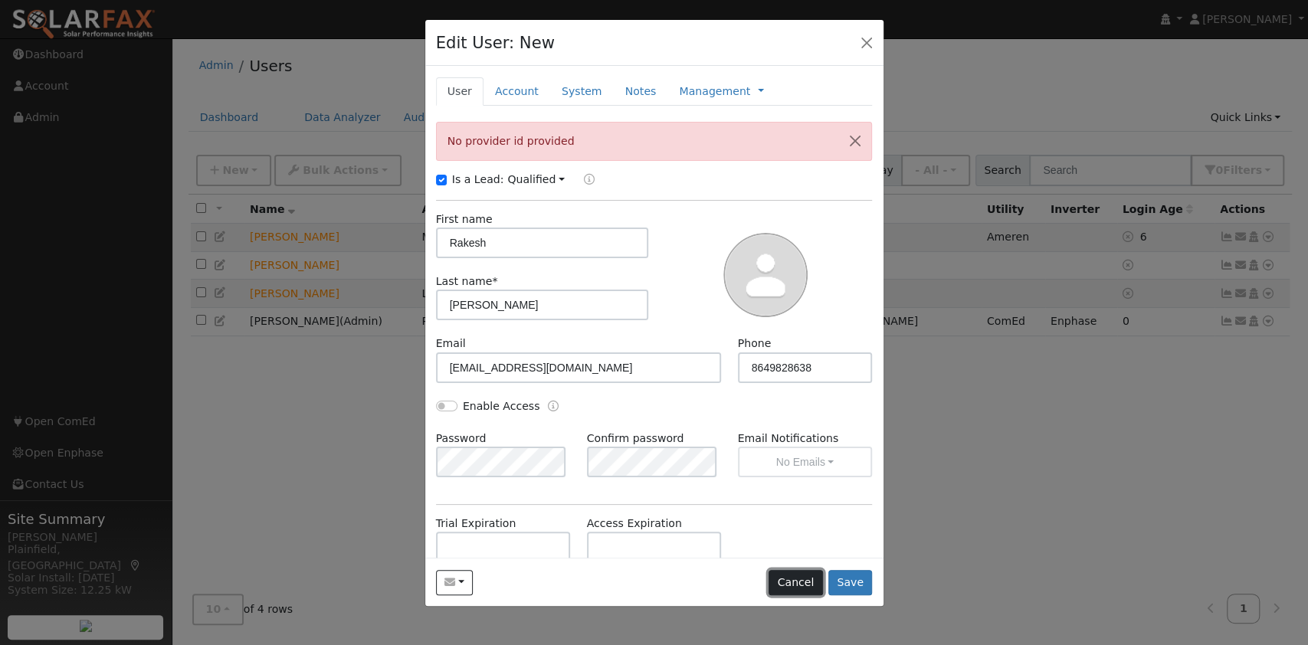
click at [803, 582] on button "Cancel" at bounding box center [796, 583] width 54 height 26
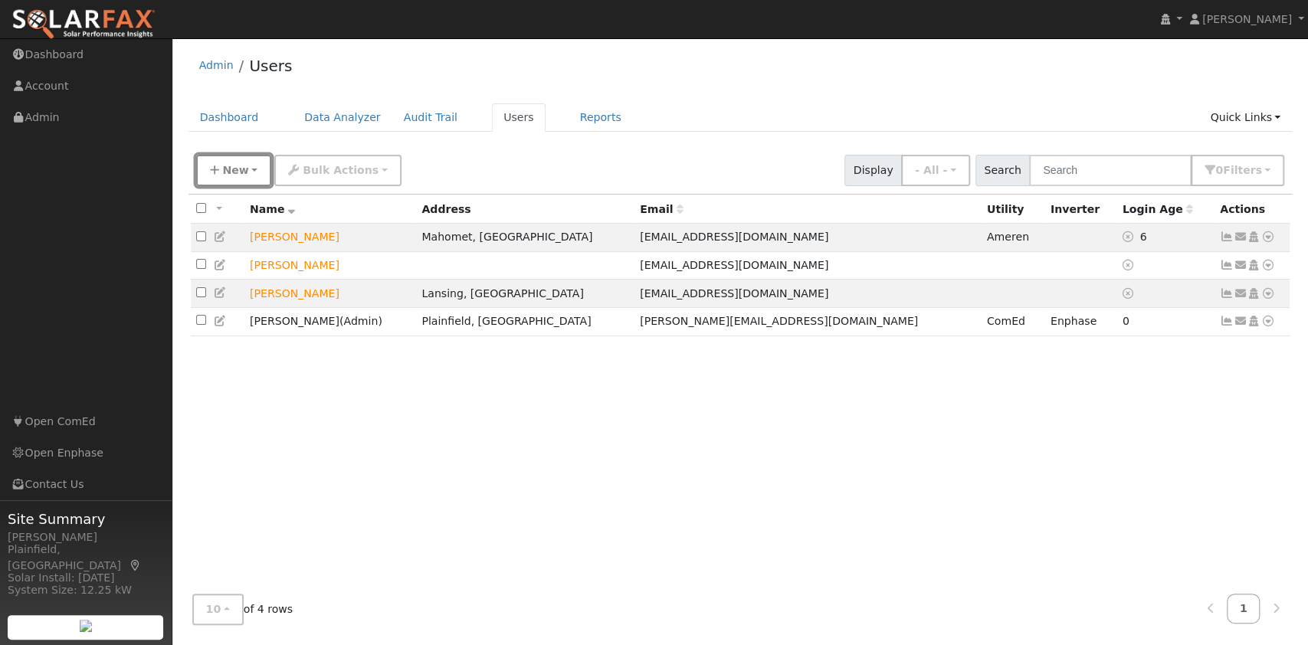
click at [238, 169] on span "New" at bounding box center [235, 170] width 26 height 12
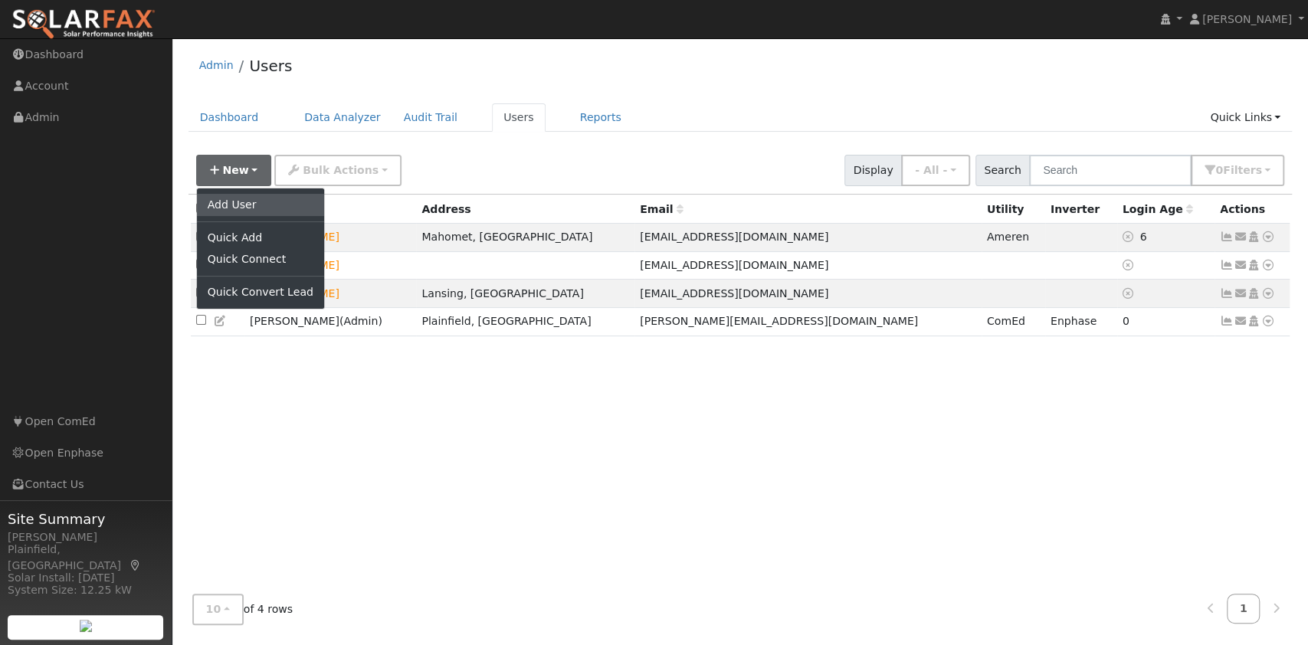
click at [244, 205] on link "Add User" at bounding box center [260, 204] width 127 height 21
checkbox input "false"
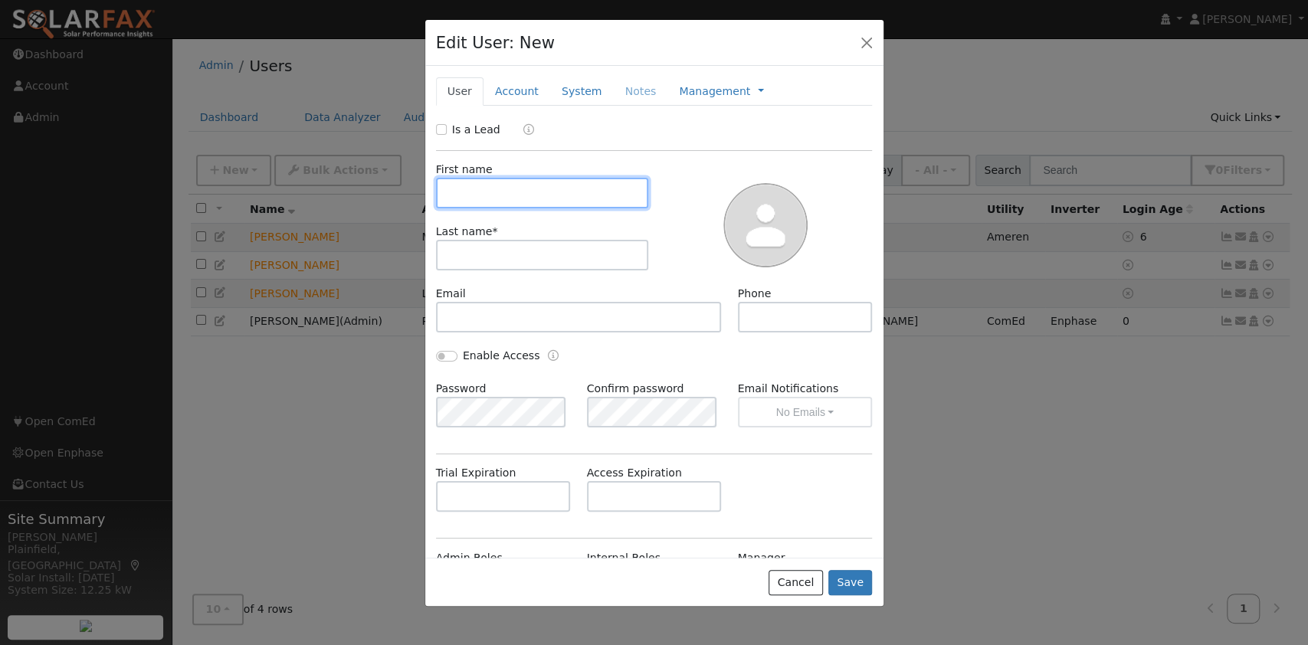
click at [460, 190] on input "text" at bounding box center [542, 193] width 213 height 31
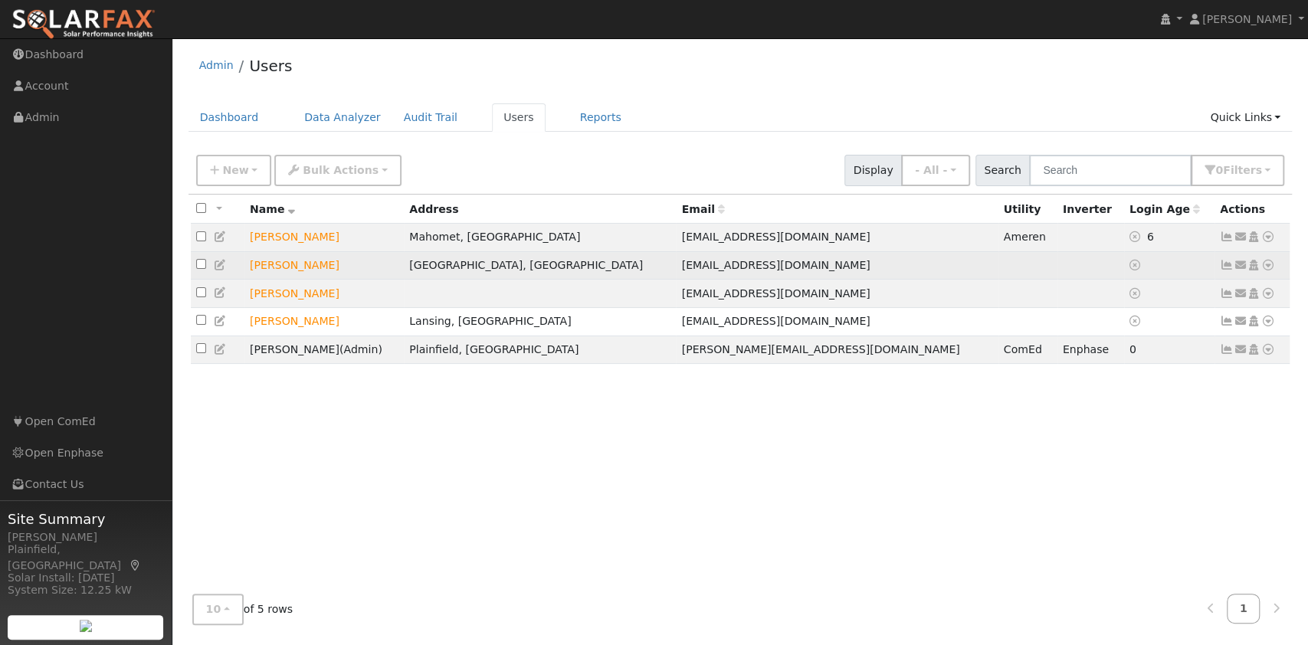
click at [1268, 264] on icon at bounding box center [1268, 265] width 14 height 11
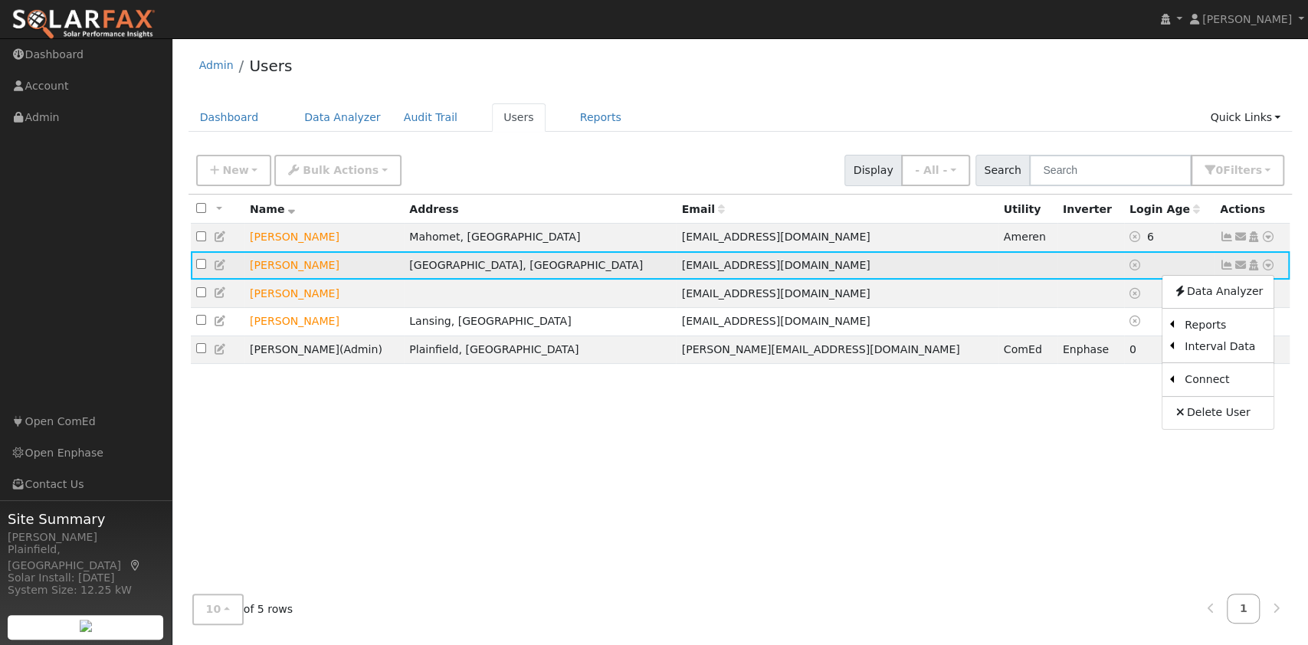
click at [1243, 267] on icon at bounding box center [1241, 265] width 14 height 11
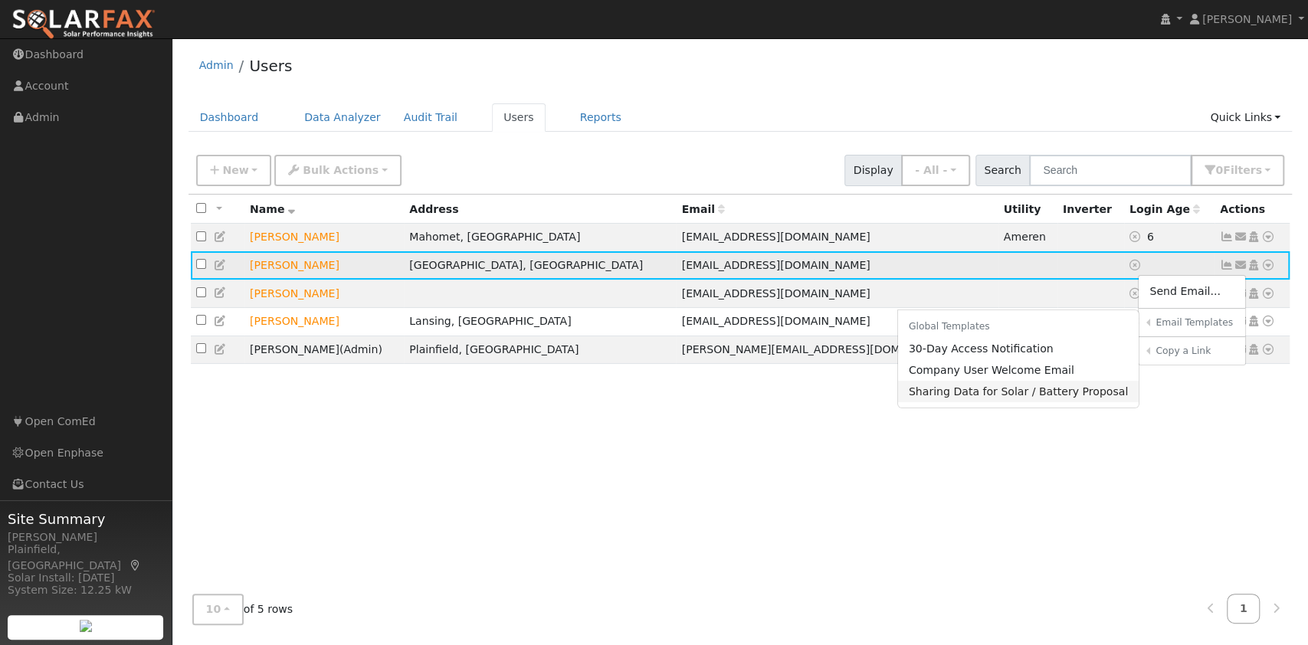
click at [1018, 394] on link "Sharing Data for Solar / Battery Proposal" at bounding box center [1018, 391] width 241 height 21
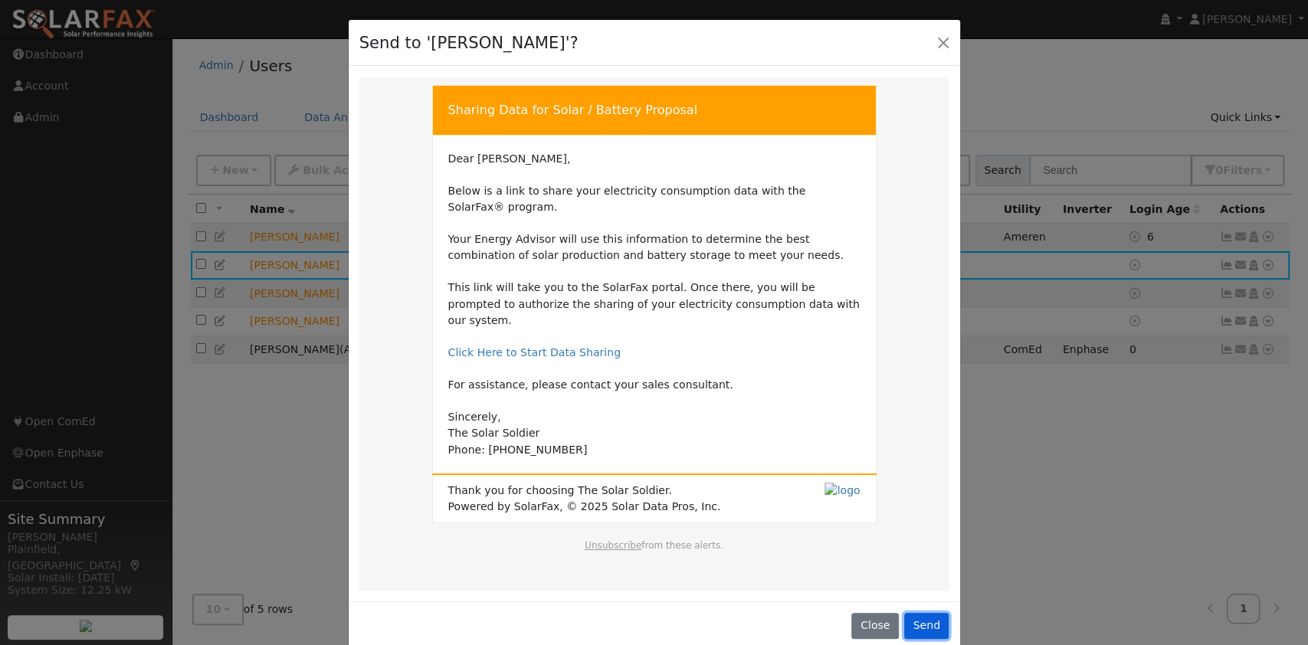
click at [934, 613] on button "Send" at bounding box center [926, 626] width 45 height 26
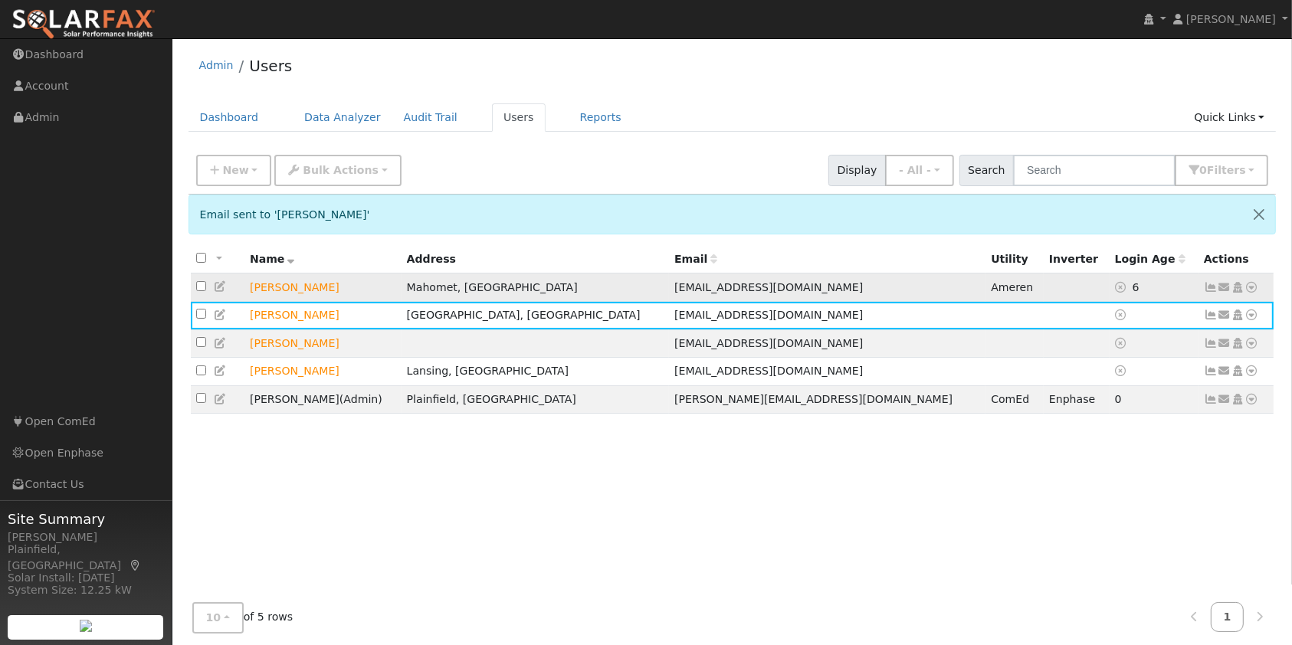
click at [1225, 287] on icon at bounding box center [1225, 287] width 14 height 11
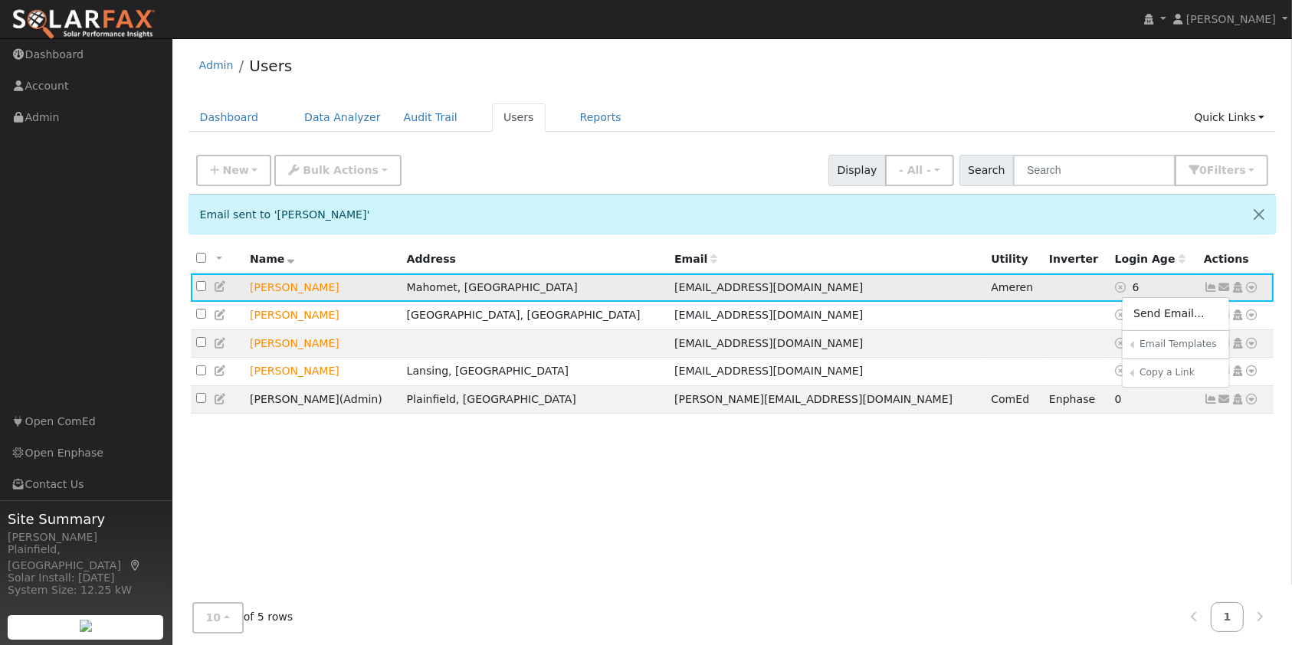
click at [1253, 287] on icon at bounding box center [1252, 287] width 14 height 11
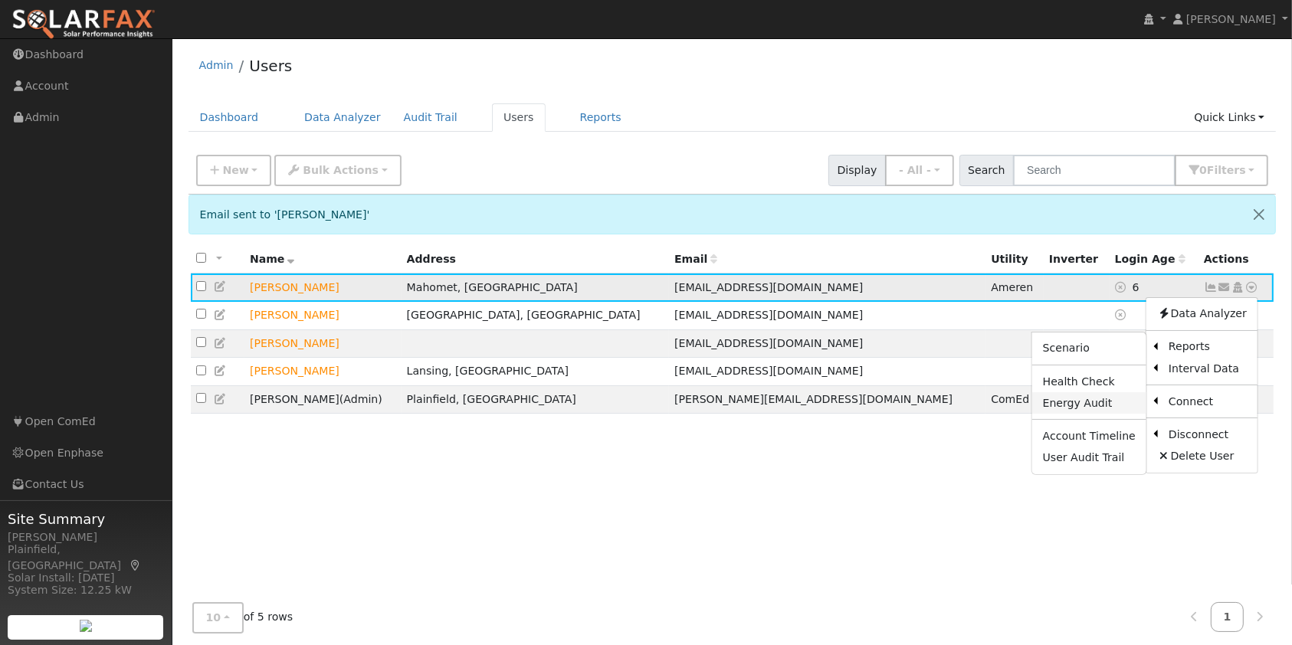
click at [1092, 397] on link "Energy Audit" at bounding box center [1089, 402] width 114 height 21
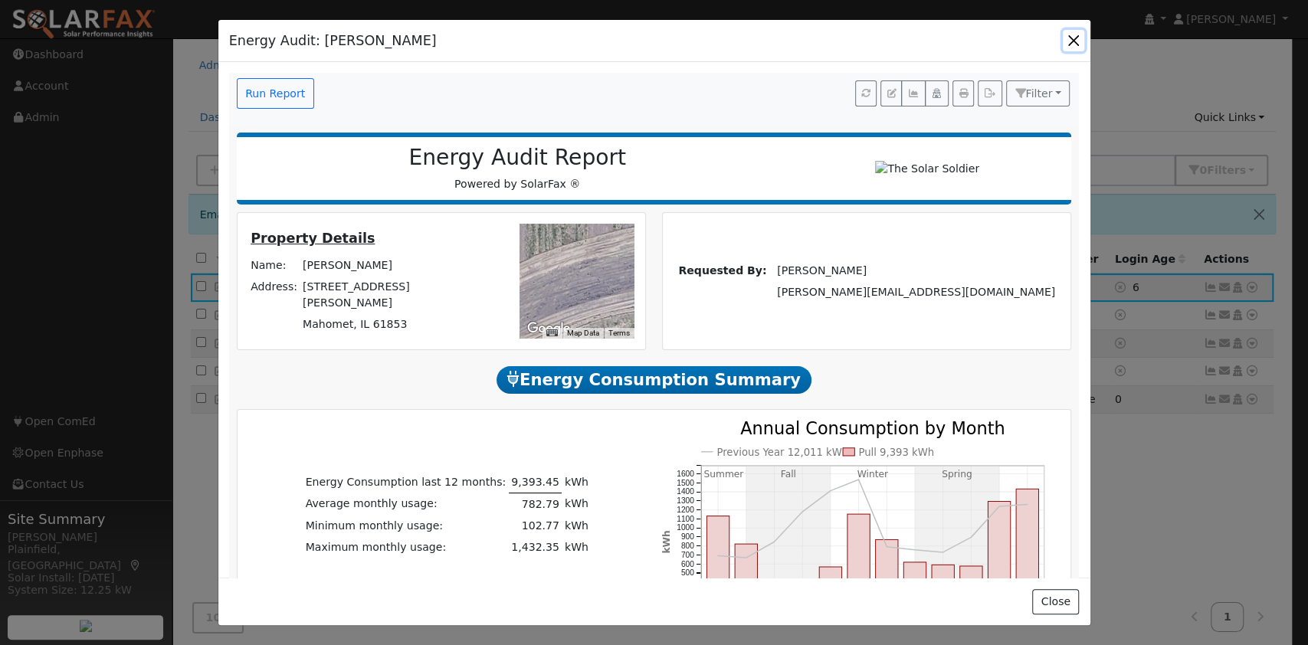
click at [1071, 34] on button "button" at bounding box center [1073, 40] width 21 height 21
